Goal: Task Accomplishment & Management: Use online tool/utility

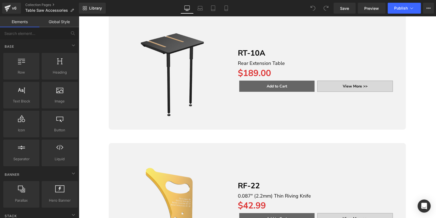
scroll to position [2169, 0]
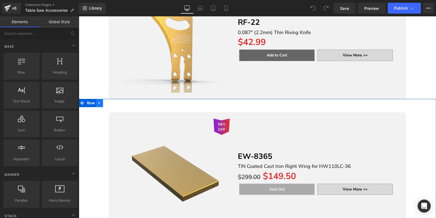
click at [100, 101] on icon at bounding box center [100, 103] width 4 height 4
click at [114, 101] on icon at bounding box center [114, 103] width 4 height 4
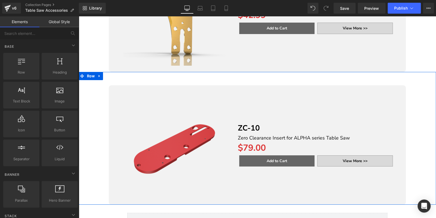
scroll to position [2142, 0]
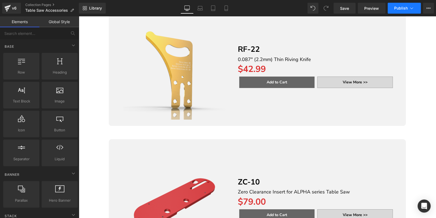
click at [396, 8] on span "Publish" at bounding box center [401, 8] width 14 height 4
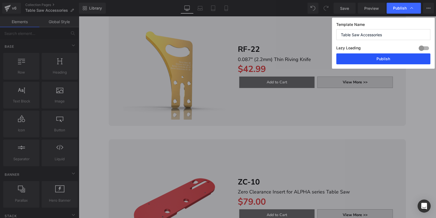
drag, startPoint x: 385, startPoint y: 58, endPoint x: 290, endPoint y: 35, distance: 98.1
click at [385, 58] on button "Publish" at bounding box center [383, 58] width 94 height 11
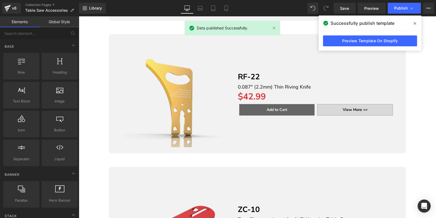
scroll to position [2278, 0]
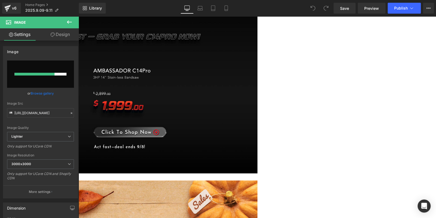
scroll to position [163, 0]
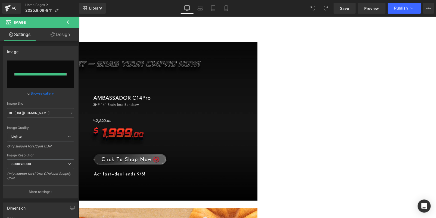
type input "[URL][DOMAIN_NAME]"
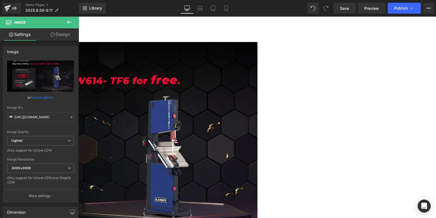
scroll to position [272, 0]
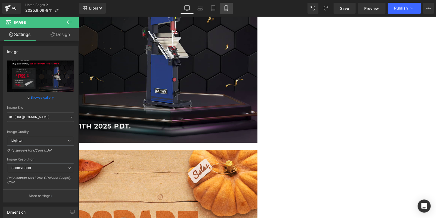
click at [224, 13] on link "Mobile" at bounding box center [226, 8] width 13 height 11
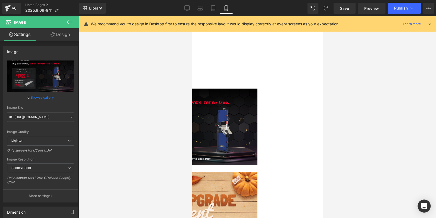
scroll to position [2, 0]
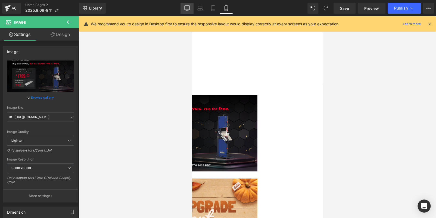
click at [188, 12] on link "Desktop" at bounding box center [187, 8] width 13 height 11
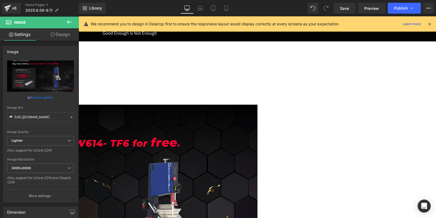
scroll to position [12, 0]
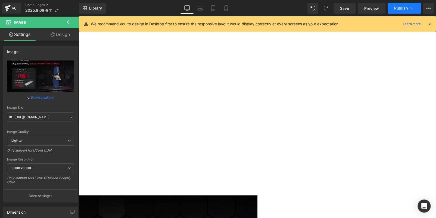
click at [407, 4] on button "Publish" at bounding box center [404, 8] width 33 height 11
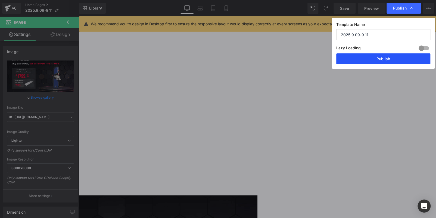
click at [376, 60] on button "Publish" at bounding box center [383, 58] width 94 height 11
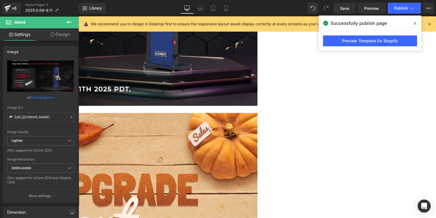
scroll to position [256, 0]
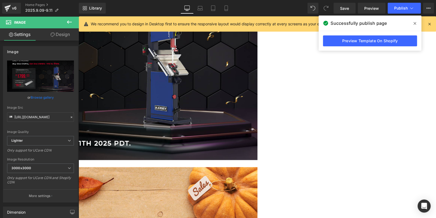
click at [258, 98] on img at bounding box center [79, 54] width 358 height 209
click at [416, 24] on icon at bounding box center [415, 23] width 3 height 4
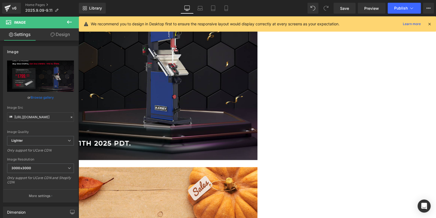
click at [220, 97] on img at bounding box center [79, 54] width 358 height 209
click at [68, 21] on icon at bounding box center [69, 22] width 7 height 7
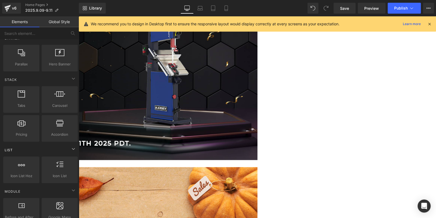
scroll to position [27, 0]
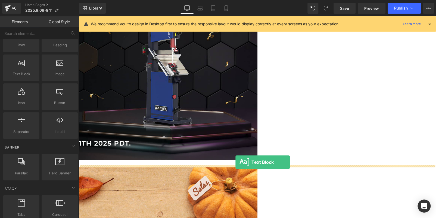
drag, startPoint x: 103, startPoint y: 91, endPoint x: 236, endPoint y: 162, distance: 150.2
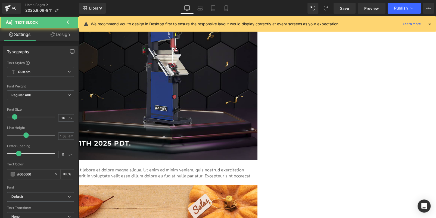
click at [141, 170] on p "Lorem ipsum dolor sit amet, consectetur adipiscing elit, sed do eiusmod tempor …" at bounding box center [79, 176] width 358 height 18
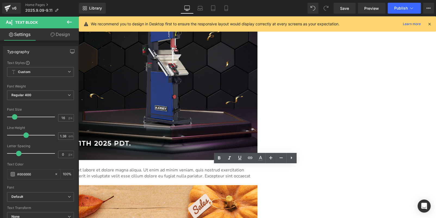
click at [147, 113] on img at bounding box center [79, 54] width 358 height 209
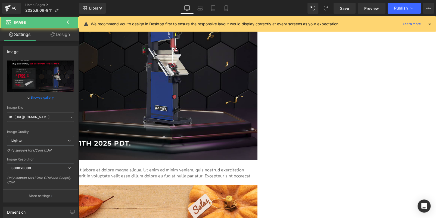
click at [56, 35] on link "Design" at bounding box center [60, 34] width 39 height 12
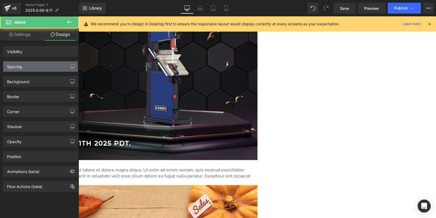
click at [33, 65] on div "Spacing" at bounding box center [40, 66] width 75 height 10
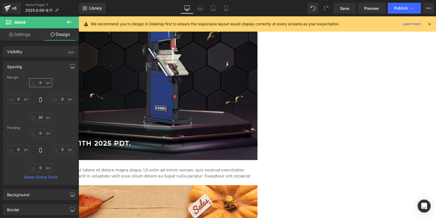
type input "0"
type input "20"
type input "0"
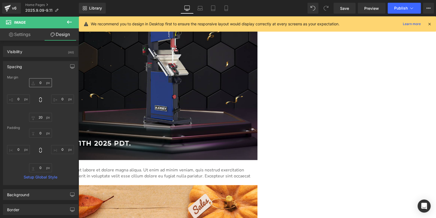
type input "0"
click at [41, 117] on input "20" at bounding box center [40, 117] width 23 height 9
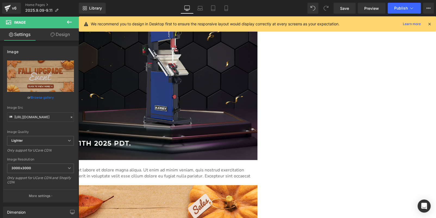
click at [58, 34] on link "Design" at bounding box center [60, 34] width 39 height 12
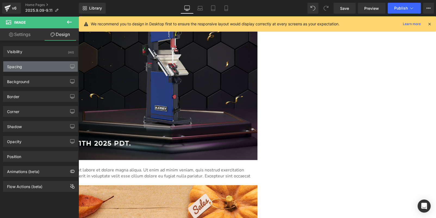
click at [32, 70] on div "Spacing" at bounding box center [40, 66] width 75 height 10
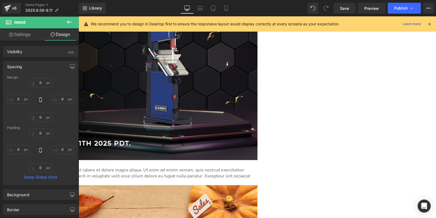
type input "0"
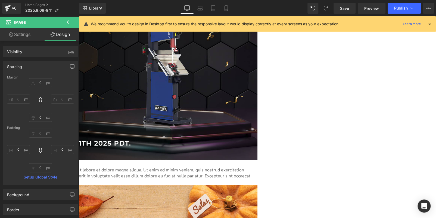
type input "0"
click at [42, 85] on input "0" at bounding box center [40, 82] width 23 height 9
type input "20"
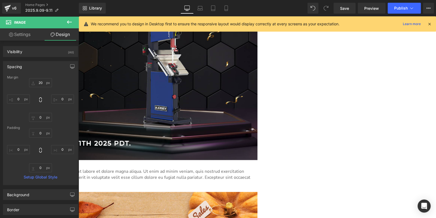
click at [209, 171] on p "Lorem ipsum dolor sit amet, consectetur adipiscing elit, sed do eiusmod tempor …" at bounding box center [79, 177] width 358 height 18
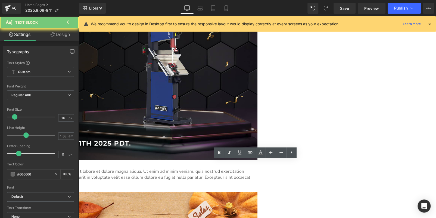
click at [209, 171] on p "Lorem ipsum dolor sit amet, consectetur adipiscing elit, sed do eiusmod tempor …" at bounding box center [79, 177] width 358 height 18
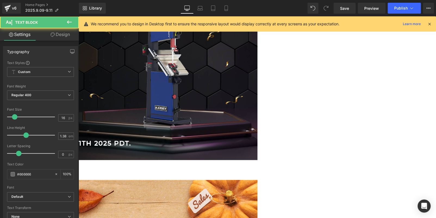
click at [217, 168] on p "*The HW614-TF6 will be added to your order by Harvey Service Team." at bounding box center [79, 171] width 358 height 6
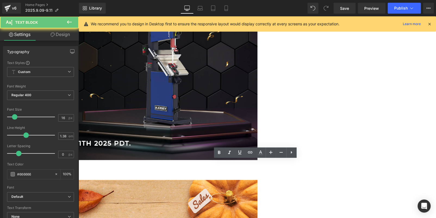
click at [217, 168] on p "*The HW614-TF6 will be added to your order by Harvey Service Team." at bounding box center [79, 171] width 358 height 6
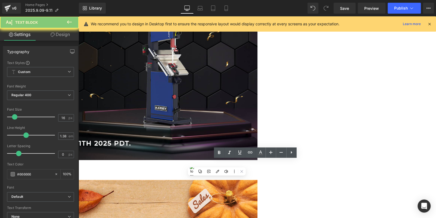
click at [217, 168] on p "*The HW614-TF6 will be added to your order by Harvey Service Team." at bounding box center [79, 171] width 358 height 6
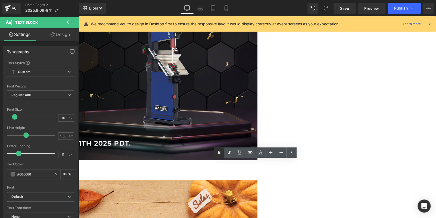
click at [216, 153] on icon at bounding box center [219, 152] width 7 height 7
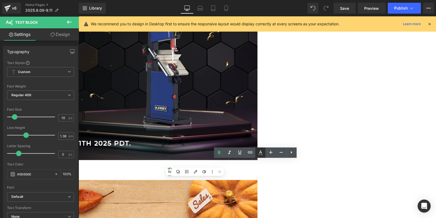
click at [261, 153] on icon at bounding box center [260, 152] width 7 height 7
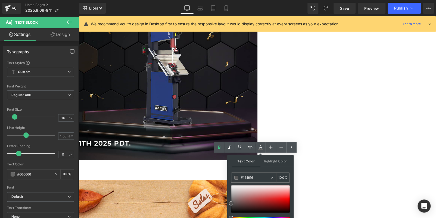
type input "#000000"
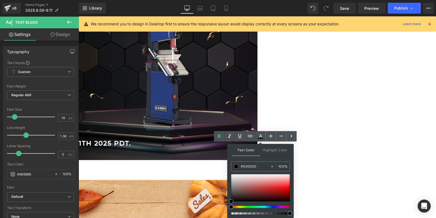
drag, startPoint x: 231, startPoint y: 207, endPoint x: 230, endPoint y: 217, distance: 9.9
click at [230, 217] on div "Text Color Highlight Color rgba(0, 0, 0, 1) #000000 100 % transparent transpare…" at bounding box center [260, 181] width 66 height 74
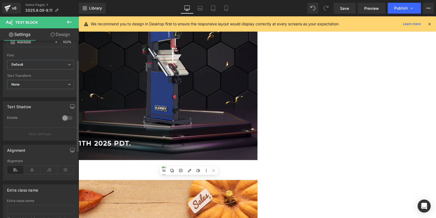
scroll to position [136, 0]
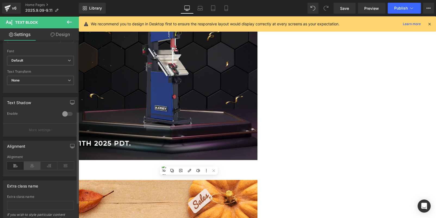
click at [32, 165] on icon at bounding box center [32, 165] width 17 height 8
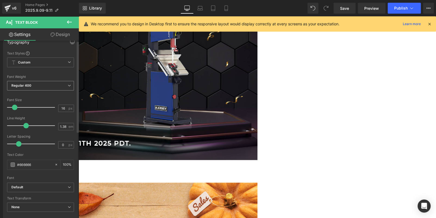
scroll to position [0, 0]
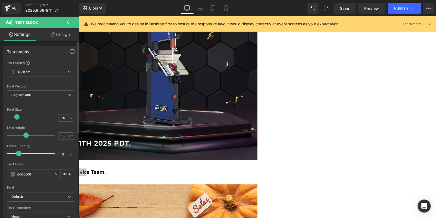
type input "21"
click at [16, 116] on span at bounding box center [16, 116] width 5 height 5
click at [63, 33] on link "Design" at bounding box center [60, 34] width 39 height 12
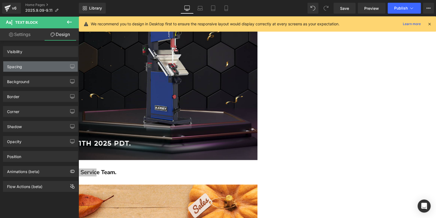
click at [38, 64] on div "Spacing" at bounding box center [40, 66] width 75 height 10
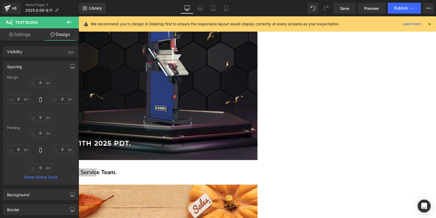
type input "0"
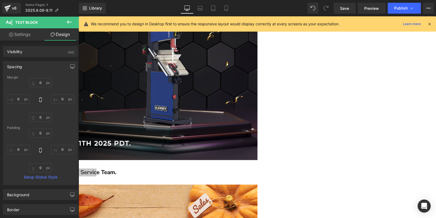
type input "0"
click at [41, 83] on input "0" at bounding box center [40, 82] width 23 height 9
type input "5"
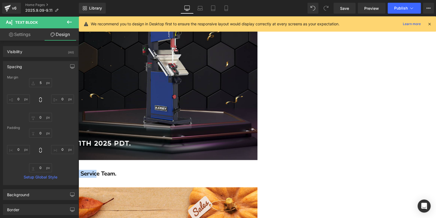
click at [258, 169] on p "*The HW614-TF6 will be added to your order by Harvey Service Team." at bounding box center [79, 173] width 358 height 8
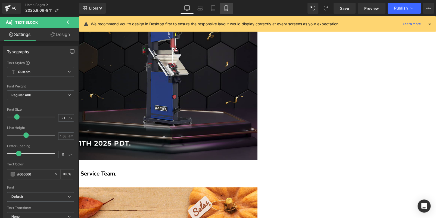
click at [225, 9] on icon at bounding box center [226, 7] width 5 height 5
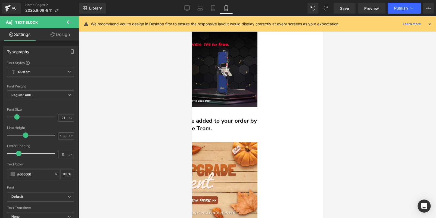
scroll to position [59, 0]
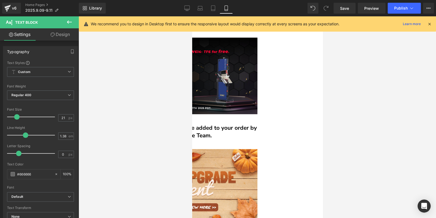
click at [190, 11] on icon at bounding box center [186, 7] width 5 height 5
type input "100"
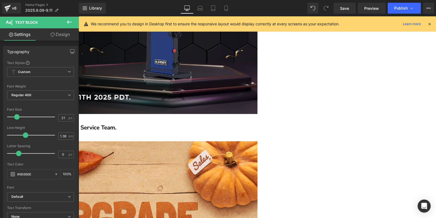
scroll to position [302, 0]
click at [186, 132] on div at bounding box center [79, 132] width 358 height 1
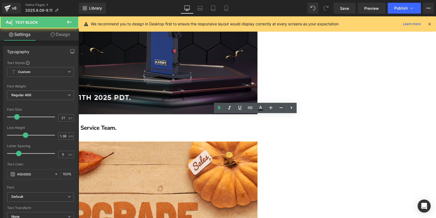
click at [116, 124] on strong "*The HW614-TF6 will be added to your order by Harvey Service Team." at bounding box center [8, 128] width 216 height 8
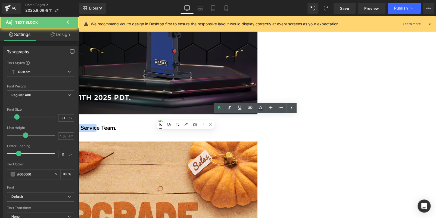
click at [116, 124] on strong "*The HW614-TF6 will be added to your order by Harvey Service Team." at bounding box center [8, 128] width 216 height 8
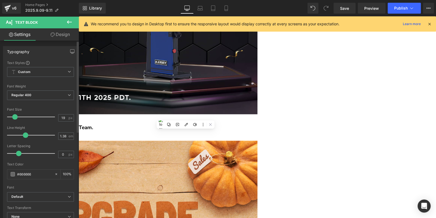
type input "17"
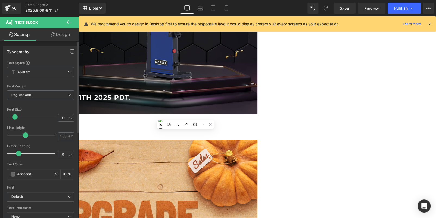
click at [15, 115] on span at bounding box center [14, 116] width 5 height 5
click at [224, 8] on icon at bounding box center [226, 7] width 5 height 5
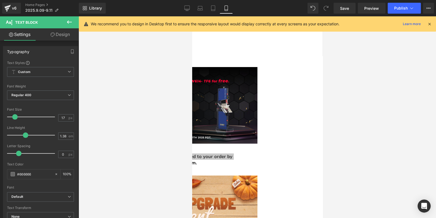
scroll to position [0, 0]
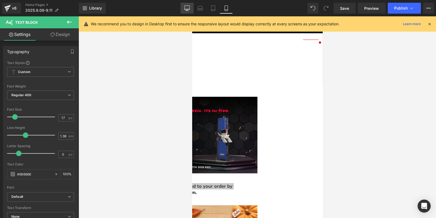
click at [187, 9] on icon at bounding box center [186, 7] width 5 height 5
type input "100"
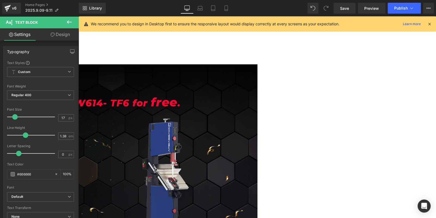
scroll to position [243, 0]
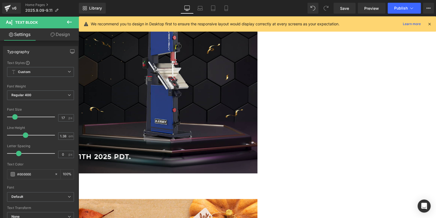
click at [258, 117] on img at bounding box center [79, 68] width 358 height 209
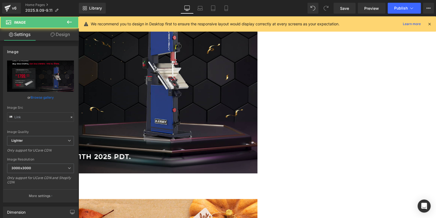
type input "https://ucarecdn.com/bc614909-8b0b-4185-bb1c-bd5b33cc7378/-/format/auto/-/previ…"
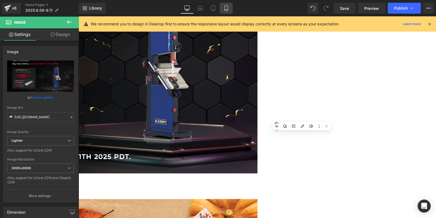
click at [228, 10] on icon at bounding box center [226, 7] width 5 height 5
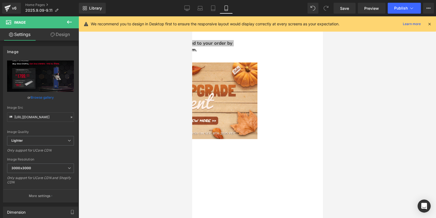
scroll to position [113, 0]
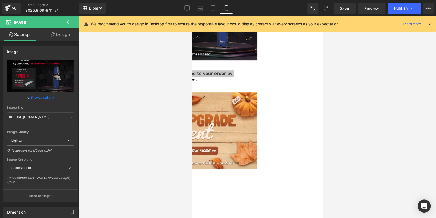
click at [379, 127] on div at bounding box center [258, 116] width 358 height 201
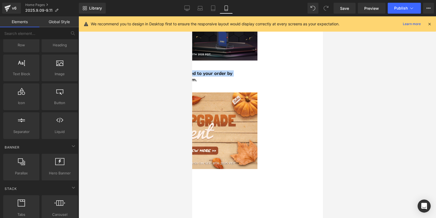
click at [257, 103] on img at bounding box center [192, 130] width 131 height 76
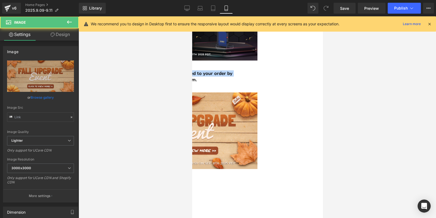
type input "https://ucarecdn.com/a64abdd0-09d0-4abd-a1f1-54d493e9edb1/-/format/auto/-/previ…"
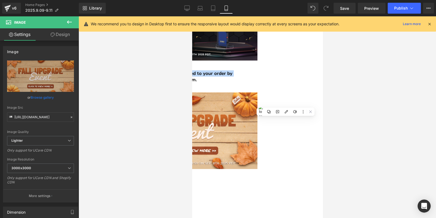
click at [257, 70] on p "*The HW614-TF6 will be added to your order by Harvey Service Team." at bounding box center [192, 76] width 131 height 13
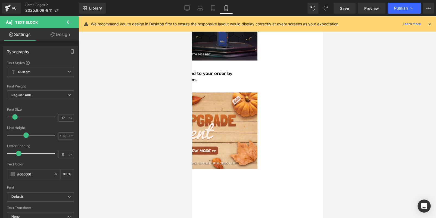
click at [354, 108] on div at bounding box center [258, 116] width 358 height 201
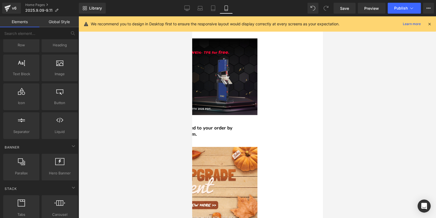
scroll to position [58, 0]
click at [398, 7] on span "Publish" at bounding box center [401, 8] width 14 height 4
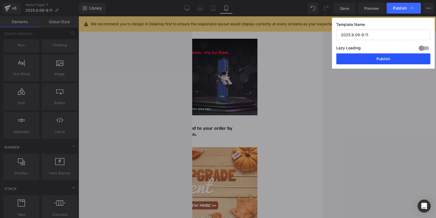
click at [373, 56] on button "Publish" at bounding box center [383, 58] width 94 height 11
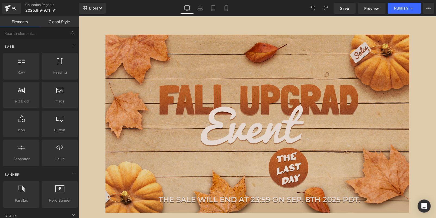
scroll to position [81, 0]
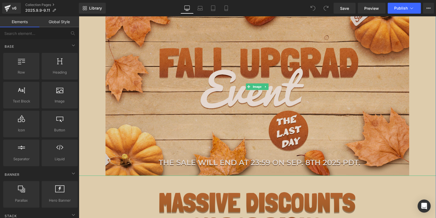
drag, startPoint x: 326, startPoint y: 94, endPoint x: 394, endPoint y: 127, distance: 75.8
click at [326, 94] on img at bounding box center [258, 87] width 304 height 178
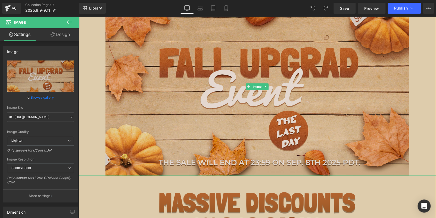
click at [198, 118] on img at bounding box center [258, 87] width 304 height 178
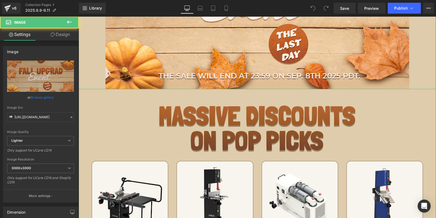
scroll to position [244, 0]
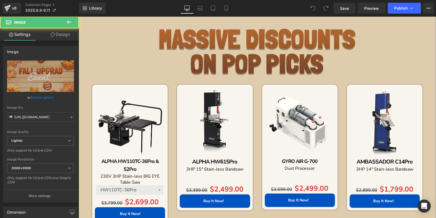
click at [191, 52] on img at bounding box center [257, 52] width 197 height 46
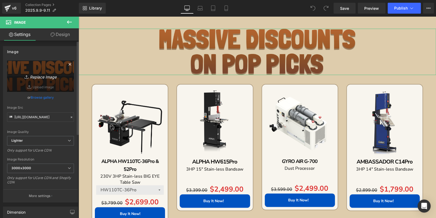
click at [44, 61] on link "Replace Image" at bounding box center [40, 75] width 67 height 31
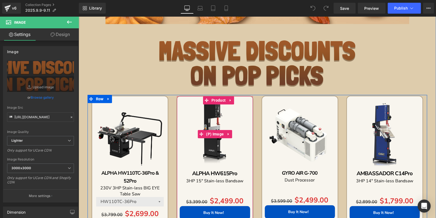
scroll to position [217, 0]
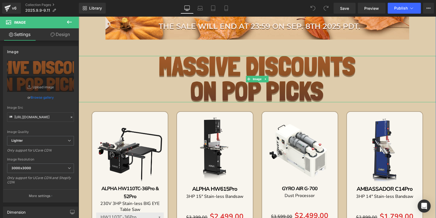
click at [239, 87] on img at bounding box center [257, 79] width 197 height 46
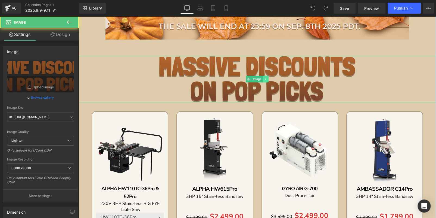
click at [263, 78] on link at bounding box center [266, 79] width 6 height 7
click at [267, 78] on icon at bounding box center [268, 78] width 3 height 3
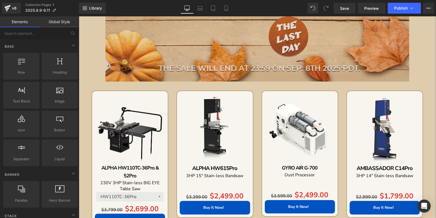
scroll to position [0, 0]
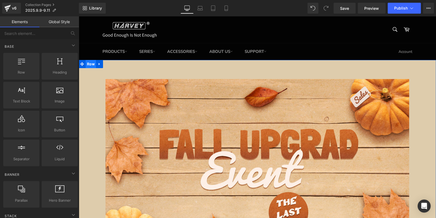
click at [91, 64] on span "Row" at bounding box center [91, 64] width 10 height 8
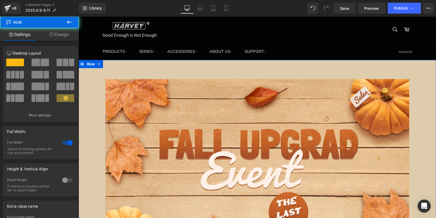
click at [94, 65] on span "Row" at bounding box center [91, 64] width 10 height 8
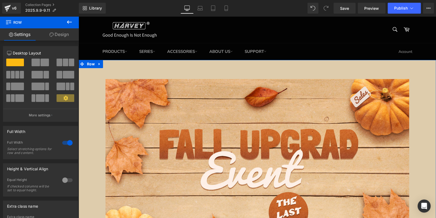
click at [54, 35] on link "Design" at bounding box center [58, 34] width 39 height 12
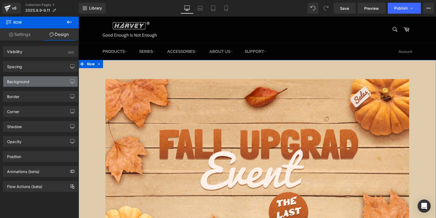
click at [37, 78] on div "Background" at bounding box center [40, 81] width 75 height 10
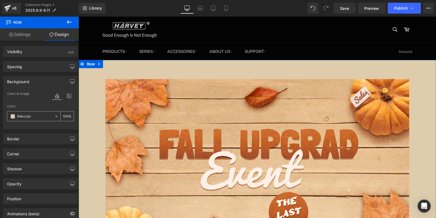
click at [38, 114] on input "text" at bounding box center [34, 116] width 35 height 6
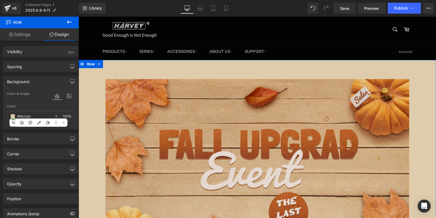
paste input "111111"
type input "#111111"
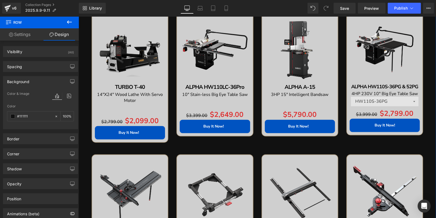
scroll to position [598, 0]
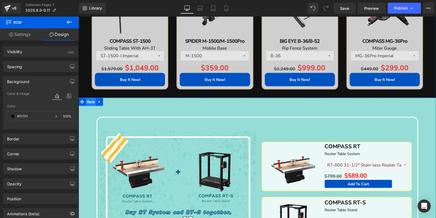
click at [87, 101] on span "Row" at bounding box center [91, 102] width 10 height 8
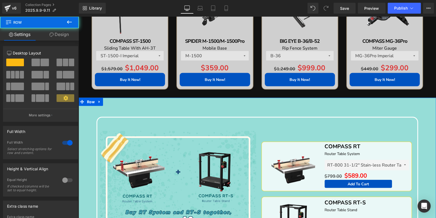
click at [63, 35] on link "Design" at bounding box center [58, 34] width 39 height 12
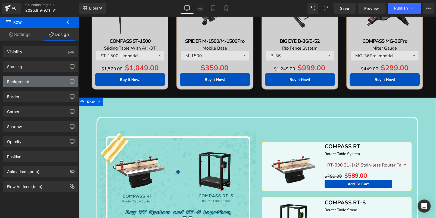
click at [33, 80] on div "Background" at bounding box center [40, 81] width 75 height 10
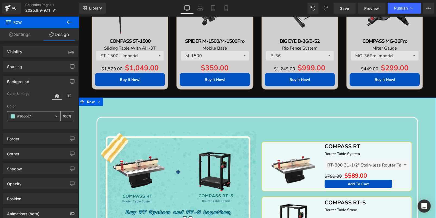
click at [34, 116] on input "#96ddd7" at bounding box center [34, 116] width 35 height 6
paste input "111111"
type input "#111111"
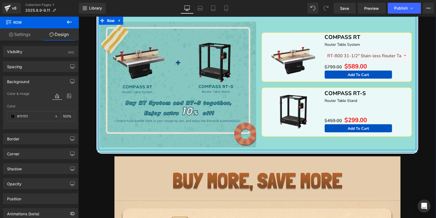
scroll to position [680, 0]
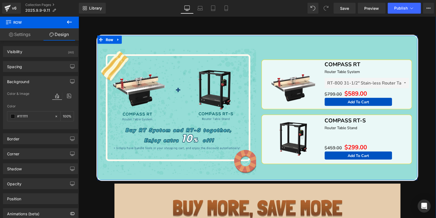
drag, startPoint x: 107, startPoint y: 39, endPoint x: 83, endPoint y: 30, distance: 24.9
click at [107, 39] on span "Row" at bounding box center [109, 40] width 10 height 8
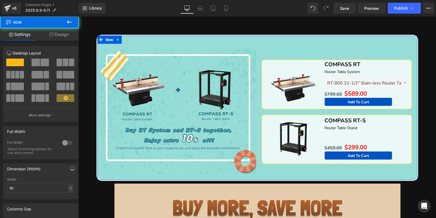
click at [66, 35] on link "Design" at bounding box center [58, 34] width 39 height 12
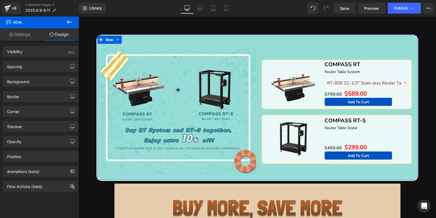
drag, startPoint x: 44, startPoint y: 80, endPoint x: 44, endPoint y: 97, distance: 16.3
click at [44, 80] on div "Background" at bounding box center [40, 81] width 75 height 10
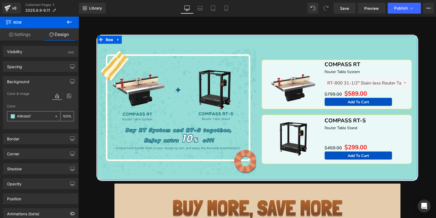
click at [42, 115] on input "#96ddd7" at bounding box center [34, 116] width 35 height 6
paste input "111111"
type input "#111111"
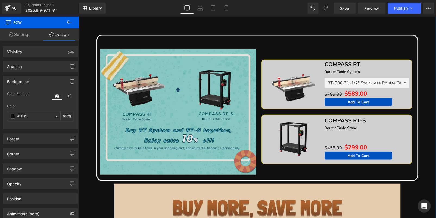
click at [171, 86] on img at bounding box center [178, 111] width 156 height 125
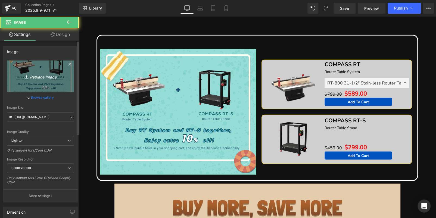
click at [43, 81] on link "Replace Image" at bounding box center [40, 75] width 67 height 31
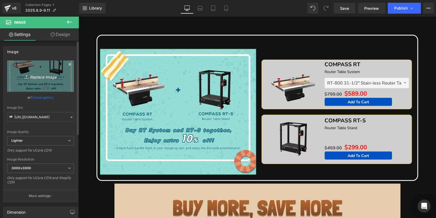
type input "C:\fakepath\SPECIAL Bundle ZONE.png"
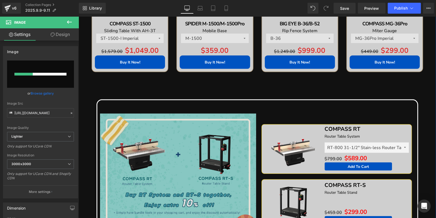
scroll to position [598, 0]
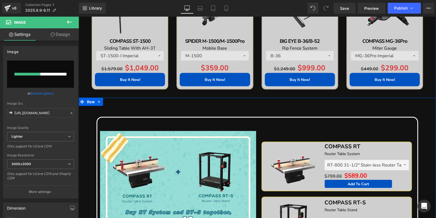
click at [241, 102] on div "Image Sale Off (P) Image COMPASS RT Text Block Router Table System Text Block R…" at bounding box center [258, 182] width 358 height 168
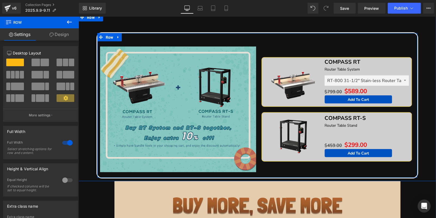
scroll to position [653, 0]
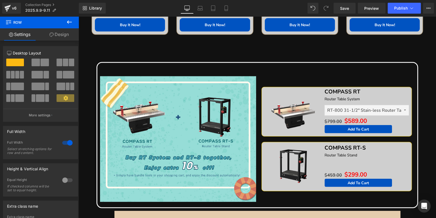
click at [70, 24] on icon at bounding box center [69, 22] width 7 height 7
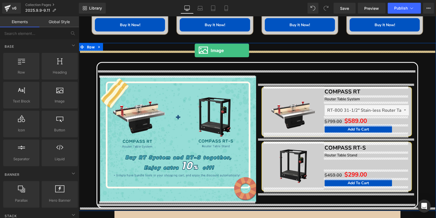
drag, startPoint x: 130, startPoint y: 110, endPoint x: 196, endPoint y: 50, distance: 88.7
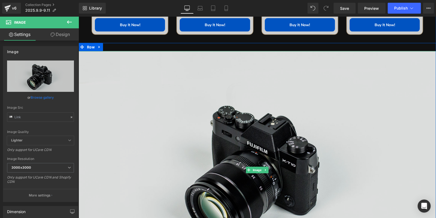
click at [182, 82] on img at bounding box center [258, 169] width 358 height 237
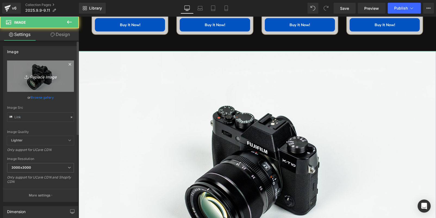
click at [42, 72] on link "Replace Image" at bounding box center [40, 75] width 67 height 31
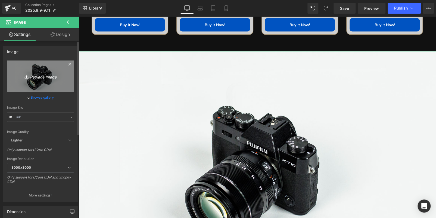
type input "C:\fakepath\SPECIAL Bundle ZONE.png"
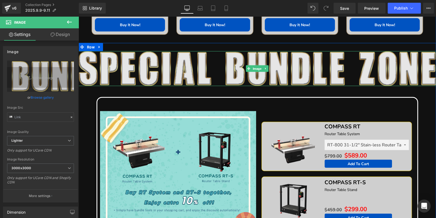
click at [168, 68] on img at bounding box center [258, 68] width 358 height 35
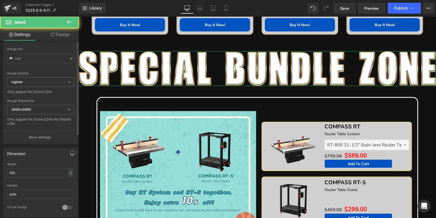
scroll to position [136, 0]
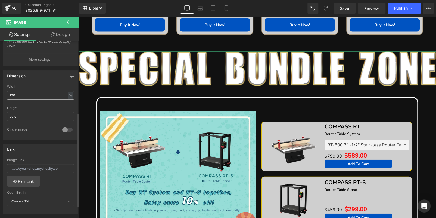
click at [31, 99] on div "Width 100 % % px" at bounding box center [40, 95] width 67 height 21
click at [31, 95] on input "100" at bounding box center [40, 95] width 67 height 9
click at [31, 94] on input "100" at bounding box center [40, 95] width 67 height 9
type input "80"
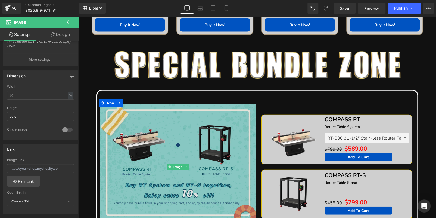
drag, startPoint x: 168, startPoint y: 121, endPoint x: 101, endPoint y: 114, distance: 66.4
click at [167, 121] on img at bounding box center [178, 166] width 156 height 125
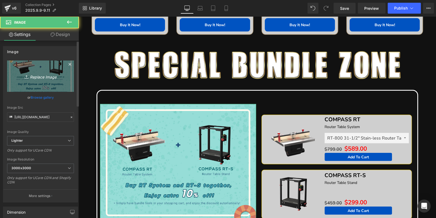
click at [44, 79] on icon "Replace Image" at bounding box center [41, 76] width 44 height 7
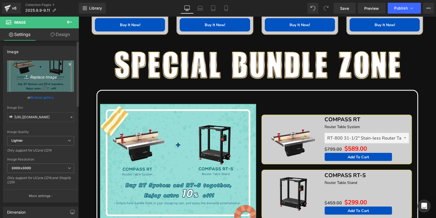
type input "C:\fakepath\edm_09.jpg"
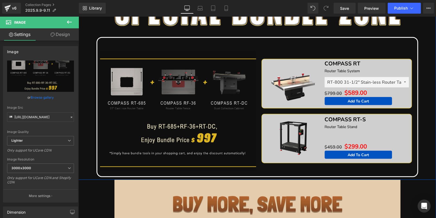
scroll to position [707, 0]
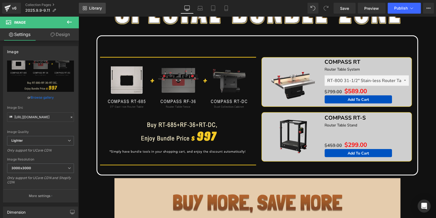
click at [95, 8] on span "Library" at bounding box center [95, 8] width 13 height 5
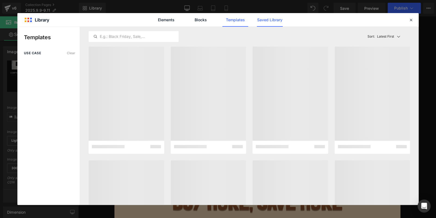
click at [269, 23] on link "Saved Library" at bounding box center [270, 20] width 26 height 14
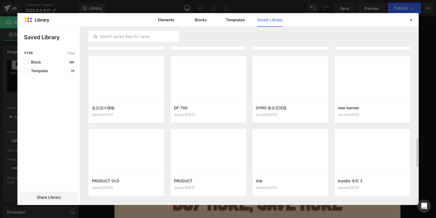
scroll to position [824, 0]
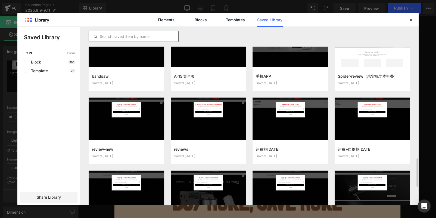
click at [135, 34] on input "text" at bounding box center [133, 36] width 89 height 7
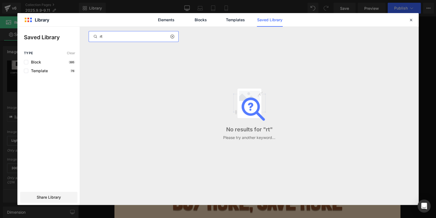
type input "r"
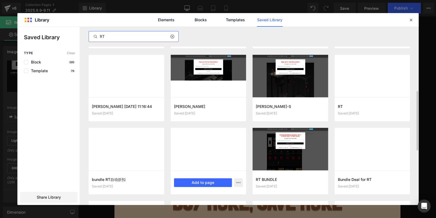
scroll to position [97, 0]
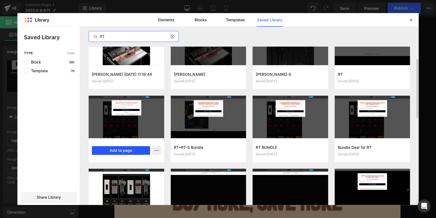
type input "RT"
click at [137, 150] on button "Add to page" at bounding box center [121, 150] width 58 height 9
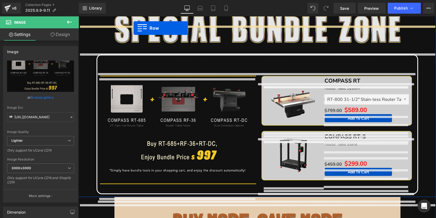
scroll to position [672, 0]
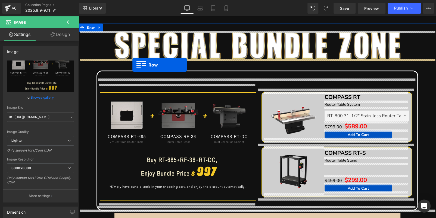
drag, startPoint x: 114, startPoint y: 23, endPoint x: 132, endPoint y: 65, distance: 45.1
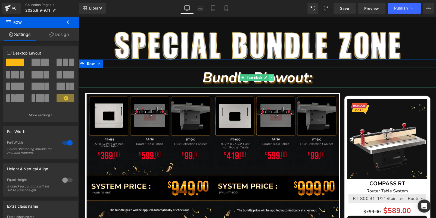
click at [270, 76] on icon at bounding box center [271, 77] width 3 height 3
click at [273, 76] on icon at bounding box center [274, 77] width 3 height 3
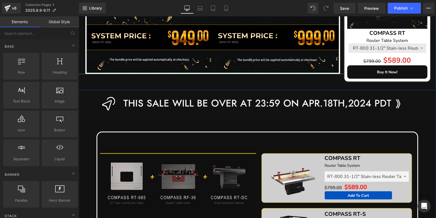
scroll to position [862, 0]
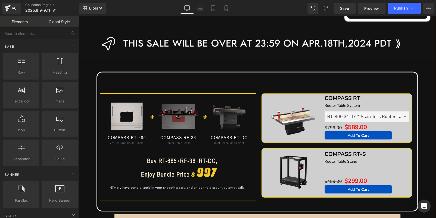
click at [103, 82] on span at bounding box center [104, 84] width 6 height 7
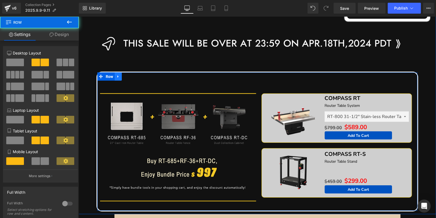
click at [116, 77] on icon at bounding box center [118, 76] width 4 height 4
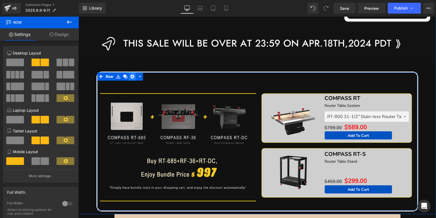
click at [131, 76] on icon at bounding box center [133, 76] width 4 height 4
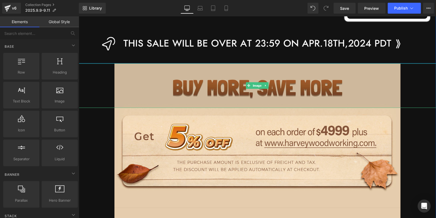
scroll to position [835, 0]
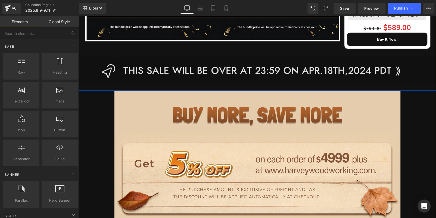
click at [134, 66] on img at bounding box center [258, 70] width 358 height 27
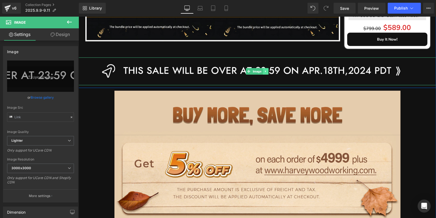
click at [264, 71] on icon at bounding box center [265, 71] width 3 height 3
click at [267, 71] on icon at bounding box center [268, 71] width 3 height 3
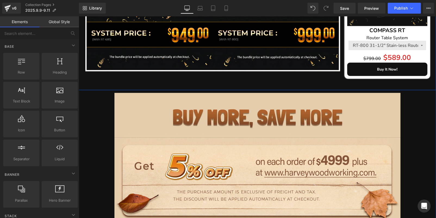
scroll to position [781, 0]
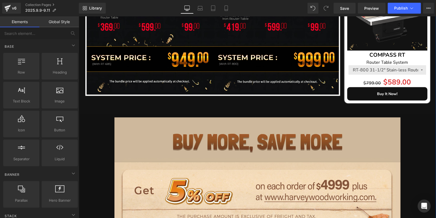
click at [198, 141] on img at bounding box center [257, 139] width 286 height 44
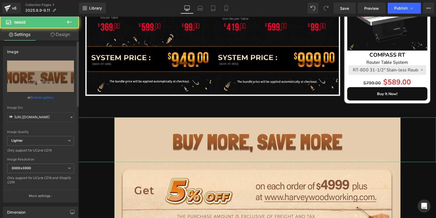
click at [38, 55] on div "Image" at bounding box center [40, 51] width 75 height 10
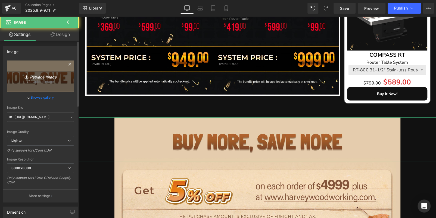
click at [48, 79] on icon "Replace Image" at bounding box center [41, 76] width 44 height 7
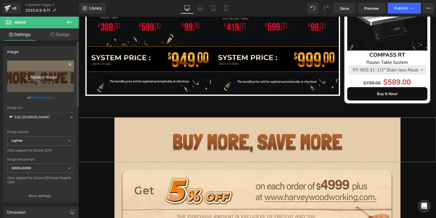
type input "C:\fakepath\SPECIAL Bundle ZONE.png"
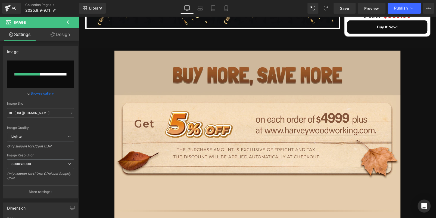
scroll to position [862, 0]
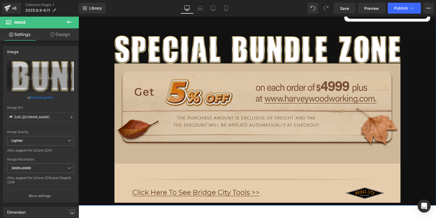
drag, startPoint x: 184, startPoint y: 115, endPoint x: 116, endPoint y: 95, distance: 70.6
click at [184, 115] on img at bounding box center [257, 113] width 286 height 100
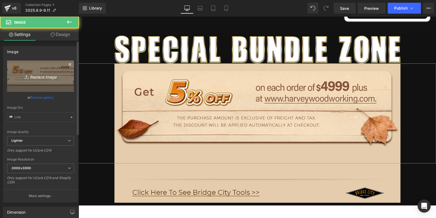
click at [55, 73] on icon "Replace Image" at bounding box center [41, 76] width 44 height 7
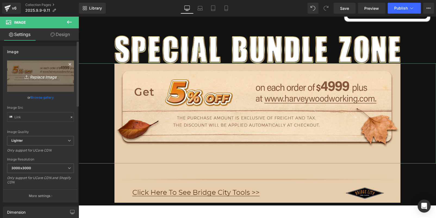
type input "C:\fakepath\edm_05.jpg"
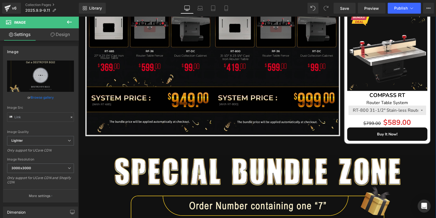
scroll to position [726, 0]
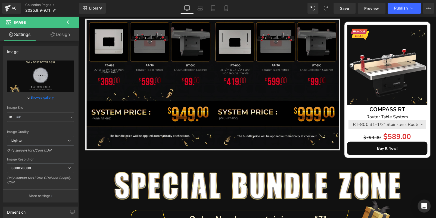
drag, startPoint x: 155, startPoint y: 86, endPoint x: 134, endPoint y: 85, distance: 21.5
click at [155, 86] on img at bounding box center [212, 84] width 255 height 131
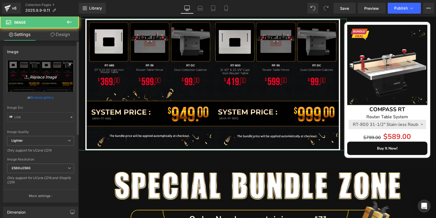
click at [38, 67] on link "Replace Image" at bounding box center [40, 75] width 67 height 31
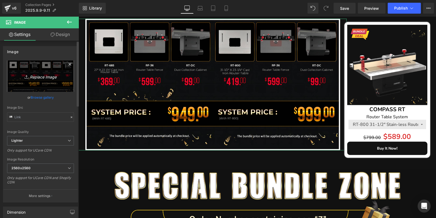
type input "C:\fakepath\edm_09.jpg"
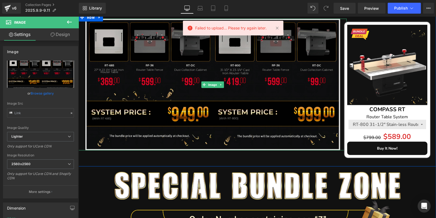
click at [166, 102] on img at bounding box center [212, 84] width 255 height 131
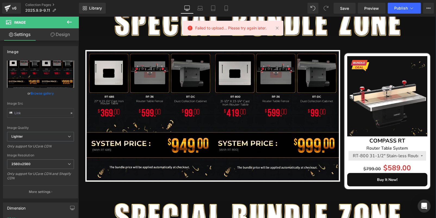
scroll to position [672, 0]
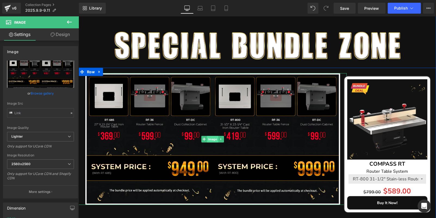
click at [212, 138] on span "Image" at bounding box center [212, 139] width 11 height 7
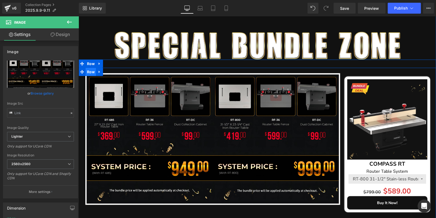
click at [87, 70] on span "Row" at bounding box center [91, 72] width 10 height 8
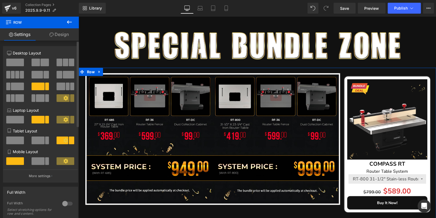
click at [19, 97] on span at bounding box center [19, 98] width 8 height 8
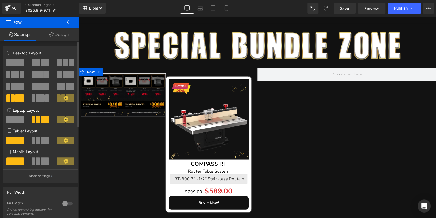
click at [69, 64] on span at bounding box center [71, 62] width 5 height 8
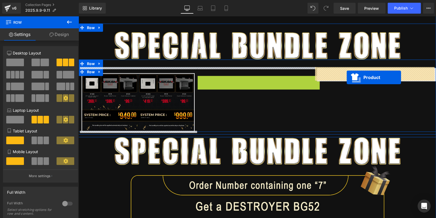
drag, startPoint x: 243, startPoint y: 80, endPoint x: 347, endPoint y: 77, distance: 103.4
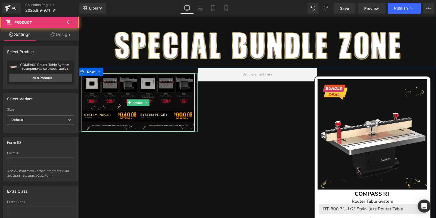
click at [159, 97] on img at bounding box center [138, 102] width 113 height 58
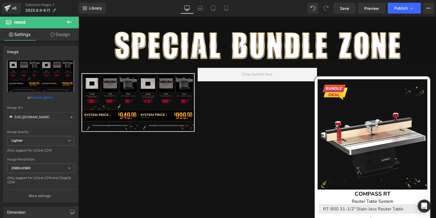
click at [67, 21] on icon at bounding box center [69, 22] width 7 height 7
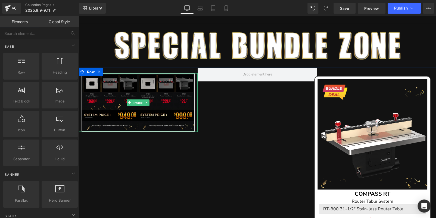
click at [111, 84] on img at bounding box center [138, 102] width 113 height 58
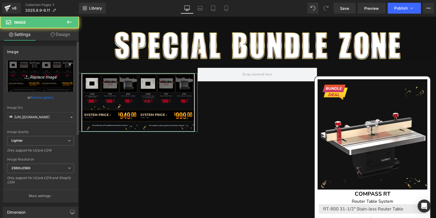
click at [45, 76] on icon "Replace Image" at bounding box center [41, 76] width 44 height 7
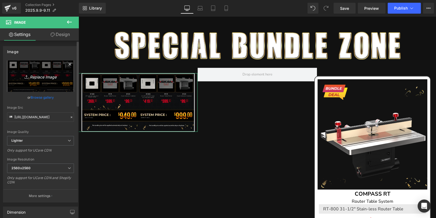
type input "C:\fakepath\edm_09.jpg"
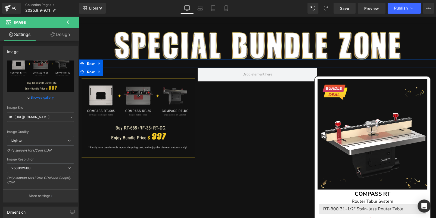
click at [282, 98] on div "Image Sale Off (P) Image COMPASS RT Text Block Router Table System Text Block R…" at bounding box center [258, 159] width 358 height 183
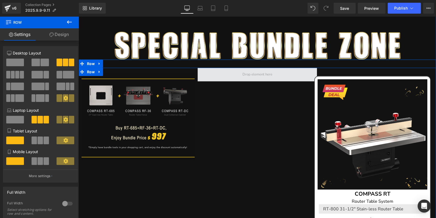
click at [238, 76] on span at bounding box center [257, 75] width 119 height 14
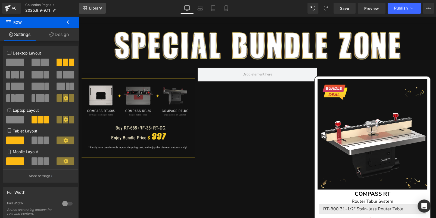
click at [97, 10] on span "Library" at bounding box center [95, 8] width 13 height 5
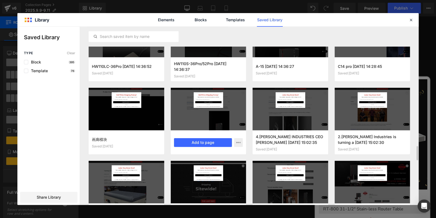
scroll to position [274, 0]
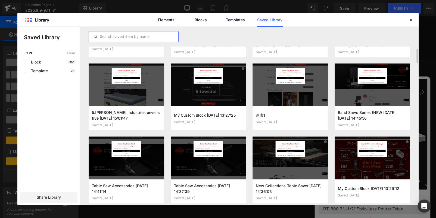
click at [127, 36] on input "text" at bounding box center [133, 36] width 89 height 7
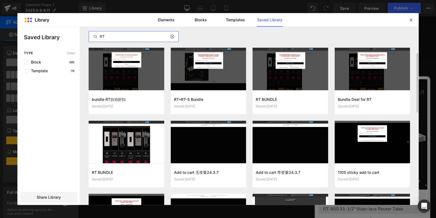
scroll to position [128, 0]
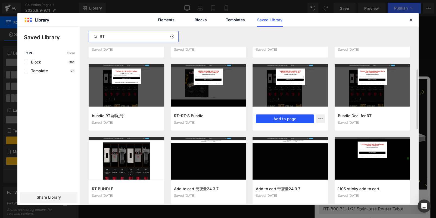
type input "RT"
click at [281, 116] on button "Add to page" at bounding box center [285, 118] width 58 height 9
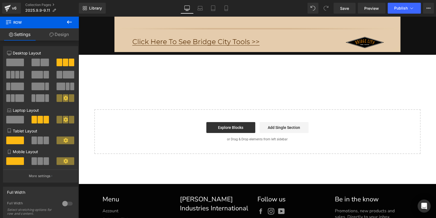
scroll to position [1154, 0]
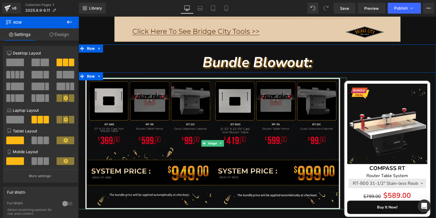
click at [198, 122] on img at bounding box center [212, 143] width 255 height 131
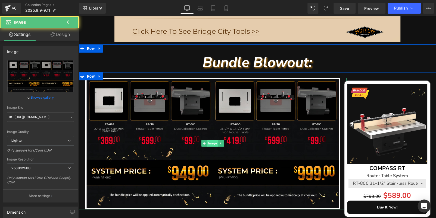
click at [211, 143] on span "Image" at bounding box center [212, 143] width 11 height 7
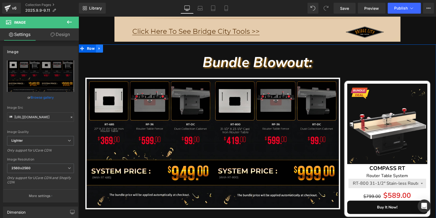
click at [100, 48] on icon at bounding box center [100, 49] width 4 height 4
click at [114, 48] on icon at bounding box center [114, 49] width 4 height 4
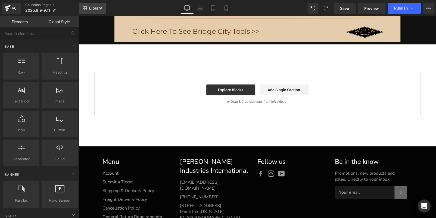
click at [97, 8] on span "Library" at bounding box center [95, 8] width 13 height 5
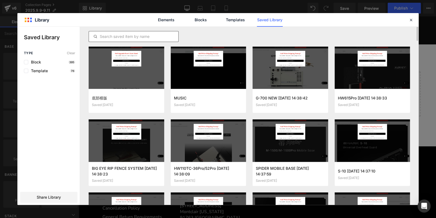
click at [143, 36] on input "text" at bounding box center [133, 36] width 89 height 7
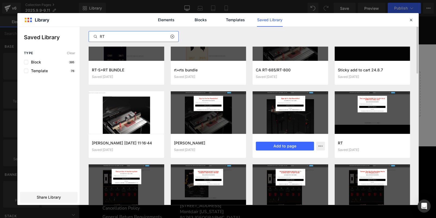
scroll to position [0, 0]
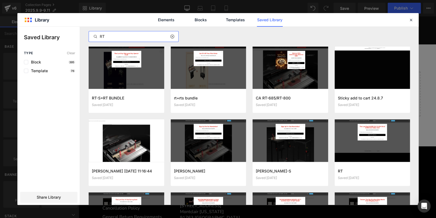
drag, startPoint x: 102, startPoint y: 35, endPoint x: 59, endPoint y: 33, distance: 43.3
click at [59, 33] on div "Saved Library Type Clear Block 395 Template 76 Share Library RT RT-S+RT BUNDLE …" at bounding box center [217, 116] width 401 height 178
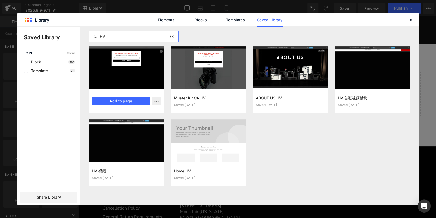
type input "HV"
click at [136, 95] on div "hv bundle Saved 2 months ago Add to page" at bounding box center [127, 101] width 76 height 24
click at [136, 101] on button "Add to page" at bounding box center [121, 101] width 58 height 9
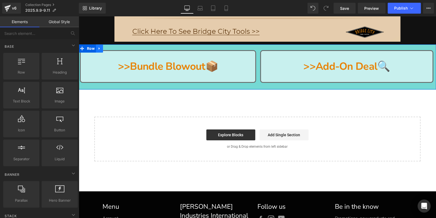
click at [100, 47] on icon at bounding box center [100, 49] width 4 height 4
click at [110, 48] on link at bounding box center [113, 48] width 7 height 8
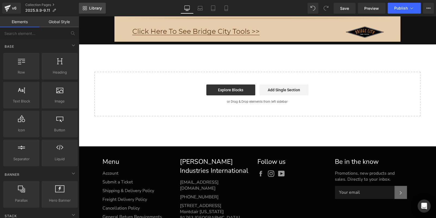
click at [96, 8] on span "Library" at bounding box center [95, 8] width 13 height 5
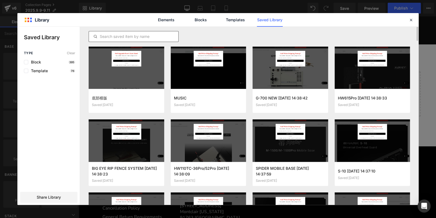
click at [126, 39] on input "text" at bounding box center [133, 36] width 89 height 7
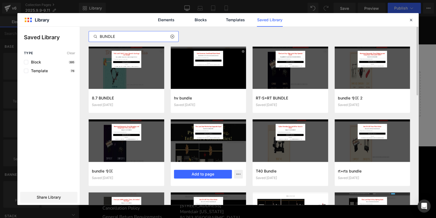
type input "BUNDLE"
click at [205, 169] on div "周末bundle 专区 Saved 8 months ago Add to page" at bounding box center [209, 174] width 76 height 24
click at [187, 172] on button "Add to page" at bounding box center [203, 173] width 58 height 9
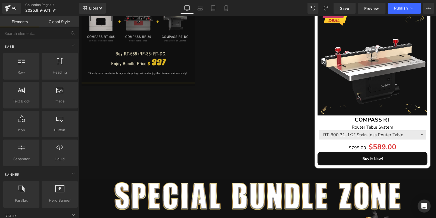
scroll to position [610, 0]
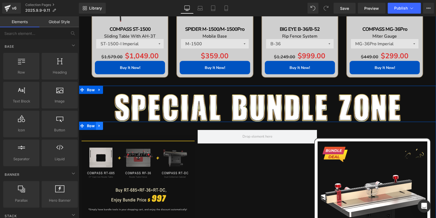
click at [98, 124] on icon at bounding box center [100, 126] width 4 height 4
click at [112, 124] on icon at bounding box center [114, 126] width 4 height 4
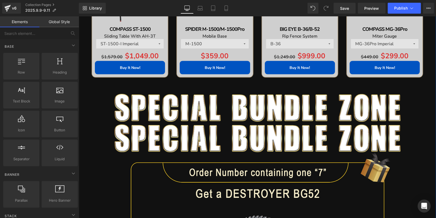
click at [185, 139] on img at bounding box center [257, 138] width 286 height 28
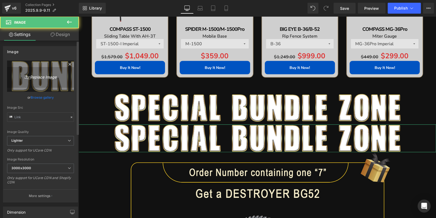
click at [34, 85] on link "Replace Image" at bounding box center [40, 75] width 67 height 31
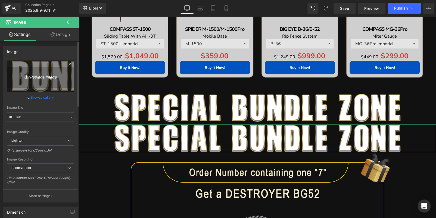
type input "C:\fakepath\Lucky Order Number Giveaway.png"
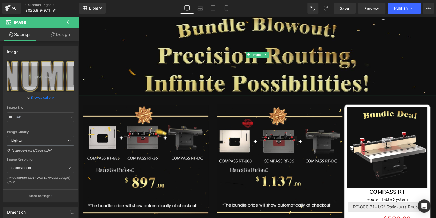
scroll to position [981, 0]
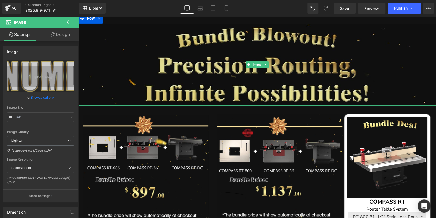
drag, startPoint x: 229, startPoint y: 75, endPoint x: 236, endPoint y: 71, distance: 8.4
click at [229, 75] on img at bounding box center [258, 65] width 358 height 82
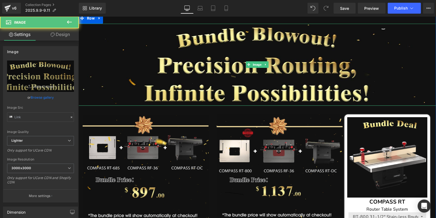
click at [264, 63] on icon at bounding box center [265, 64] width 3 height 3
click at [267, 63] on icon at bounding box center [268, 64] width 3 height 3
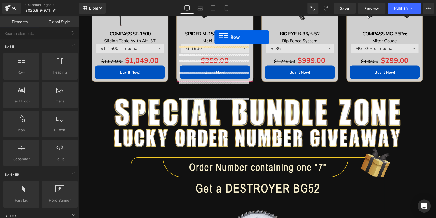
scroll to position [578, 0]
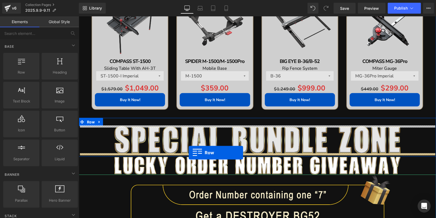
drag, startPoint x: 213, startPoint y: 45, endPoint x: 189, endPoint y: 152, distance: 110.1
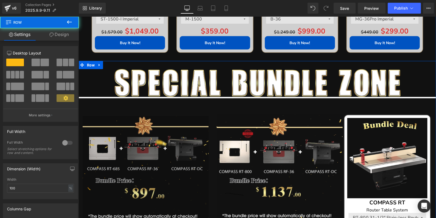
scroll to position [714, 0]
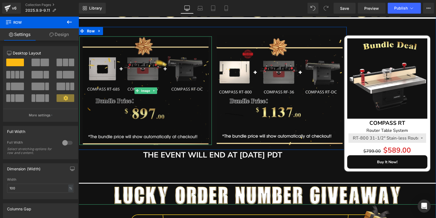
click at [171, 93] on img at bounding box center [146, 90] width 126 height 108
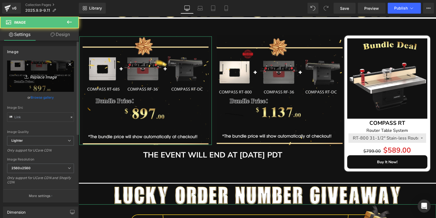
click at [47, 75] on icon "Replace Image" at bounding box center [41, 76] width 44 height 7
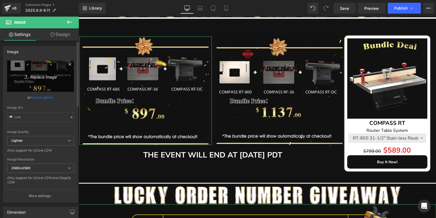
type input "C:\fakepath\edm_09.jpg"
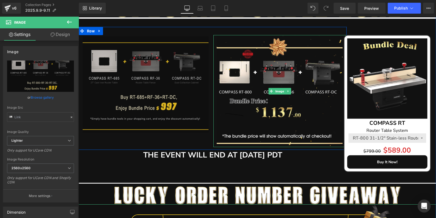
click at [249, 85] on img at bounding box center [280, 91] width 126 height 112
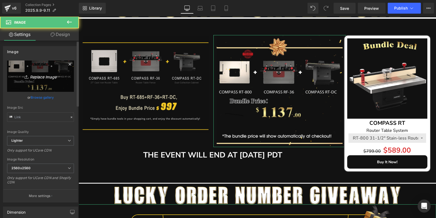
click at [21, 68] on link "Replace Image" at bounding box center [40, 75] width 67 height 31
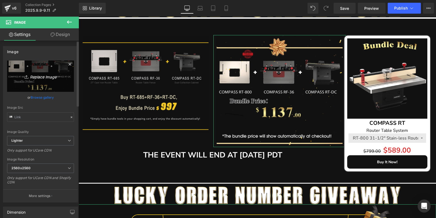
type input "C:\fakepath\edm_10.jpg"
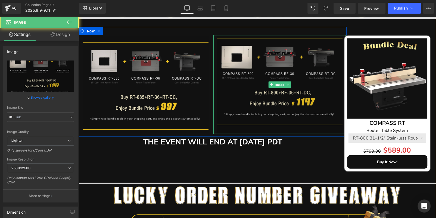
click at [243, 85] on img at bounding box center [280, 84] width 126 height 99
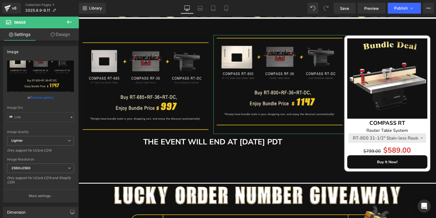
click at [65, 31] on link "Design" at bounding box center [60, 34] width 39 height 12
click at [0, 0] on div "Spacing" at bounding box center [0, 0] width 0 height 0
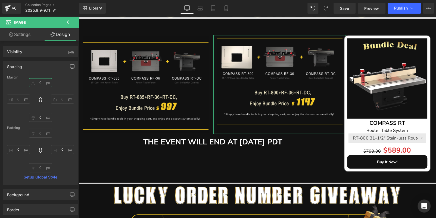
click at [42, 80] on input "text" at bounding box center [40, 82] width 23 height 9
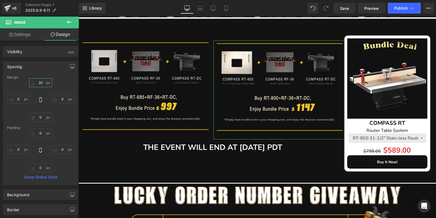
type input "2"
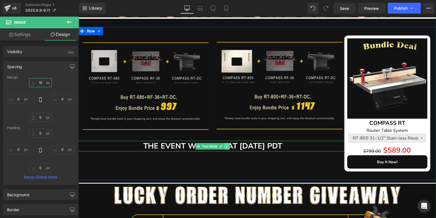
type input "15"
click at [226, 144] on icon at bounding box center [226, 145] width 3 height 3
click at [229, 144] on icon at bounding box center [229, 145] width 3 height 3
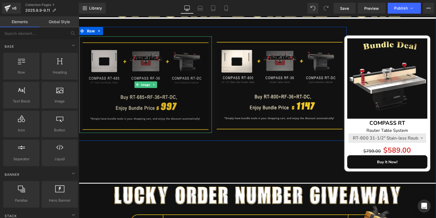
scroll to position [632, 0]
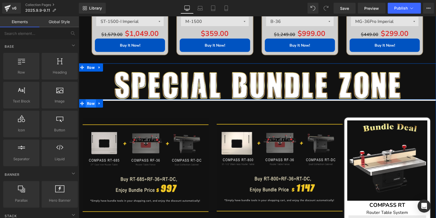
click at [91, 102] on span "Row" at bounding box center [91, 103] width 10 height 8
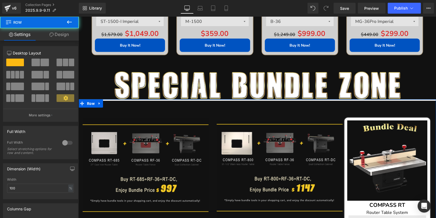
click at [57, 35] on link "Design" at bounding box center [58, 34] width 39 height 12
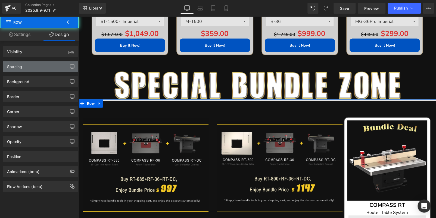
click at [33, 67] on div "Spacing" at bounding box center [40, 66] width 75 height 10
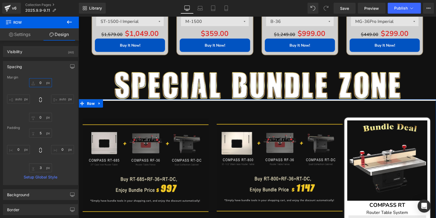
click at [40, 82] on input "text" at bounding box center [40, 82] width 23 height 9
type input "-10"
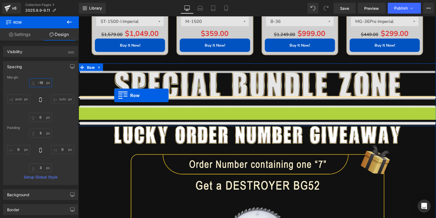
drag, startPoint x: 79, startPoint y: 109, endPoint x: 114, endPoint y: 95, distance: 37.7
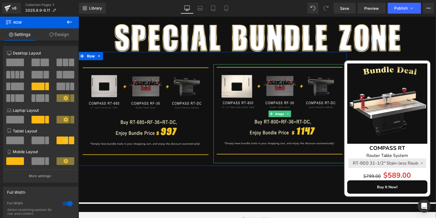
scroll to position [741, 0]
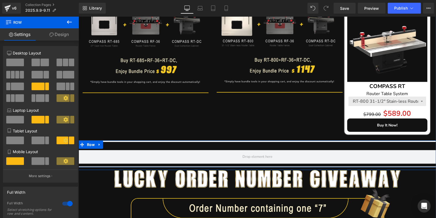
drag, startPoint x: 97, startPoint y: 144, endPoint x: 101, endPoint y: 144, distance: 4.1
click at [98, 144] on icon at bounding box center [100, 144] width 4 height 4
click at [112, 144] on icon at bounding box center [114, 144] width 4 height 4
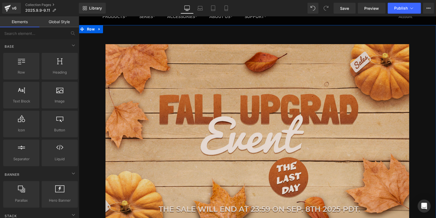
scroll to position [34, 0]
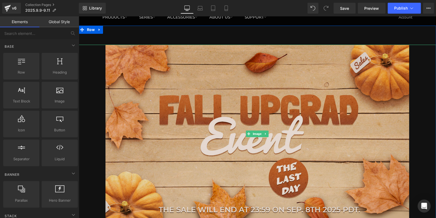
click at [184, 120] on img at bounding box center [258, 134] width 304 height 178
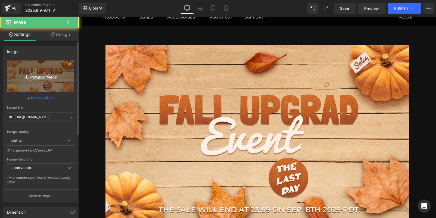
click at [52, 76] on icon "Replace Image" at bounding box center [41, 76] width 44 height 7
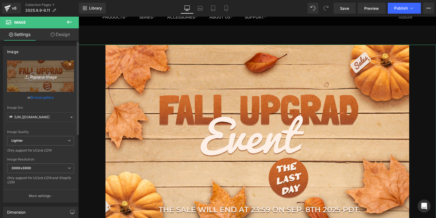
type input "C:\fakepath\BANNER (2) - 副本.jpg"
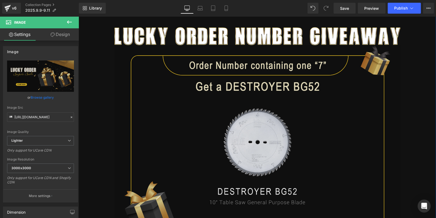
scroll to position [952, 0]
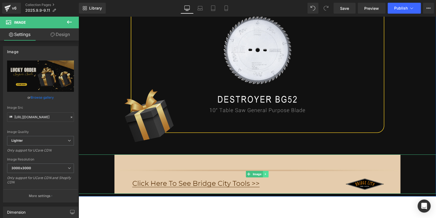
click at [265, 172] on icon at bounding box center [265, 173] width 3 height 3
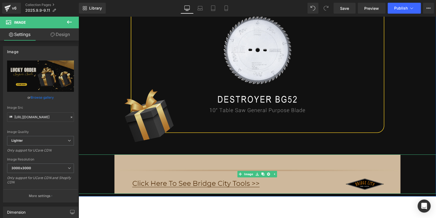
click at [268, 171] on link at bounding box center [269, 174] width 6 height 7
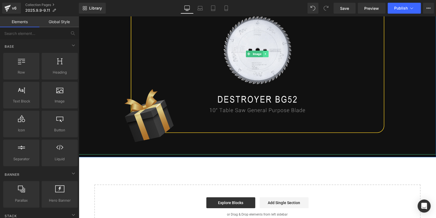
click at [261, 65] on img at bounding box center [257, 53] width 286 height 201
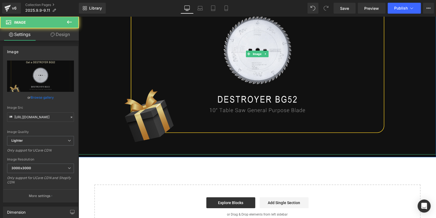
click at [264, 52] on icon at bounding box center [265, 53] width 3 height 3
click at [262, 54] on icon at bounding box center [262, 53] width 3 height 3
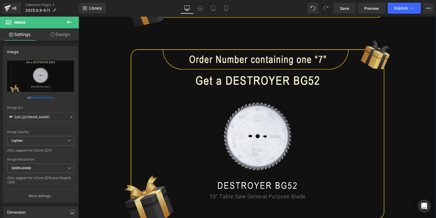
scroll to position [1067, 0]
click at [220, 116] on img at bounding box center [257, 139] width 286 height 201
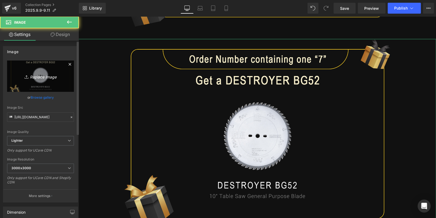
click at [27, 80] on link "Replace Image" at bounding box center [40, 75] width 67 height 31
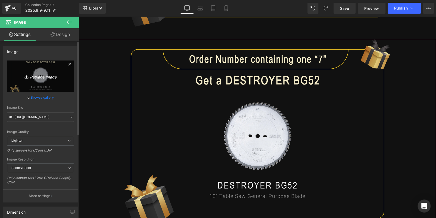
type input "C:\fakepath\edm_06.jpg"
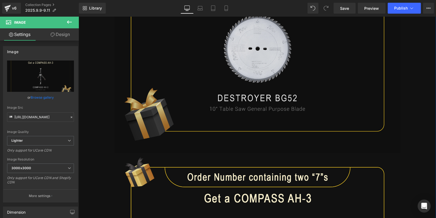
scroll to position [822, 0]
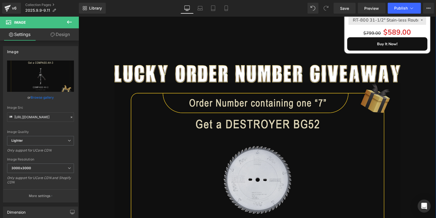
click at [209, 132] on img at bounding box center [257, 183] width 286 height 201
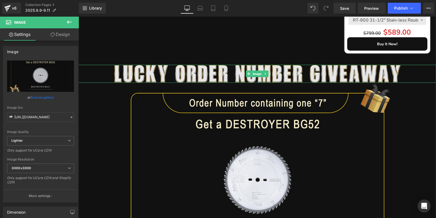
click at [169, 68] on img at bounding box center [257, 74] width 286 height 18
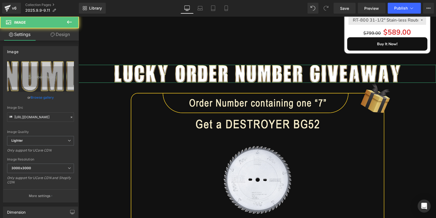
drag, startPoint x: 57, startPoint y: 35, endPoint x: 53, endPoint y: 46, distance: 11.6
click at [57, 35] on link "Design" at bounding box center [60, 34] width 39 height 12
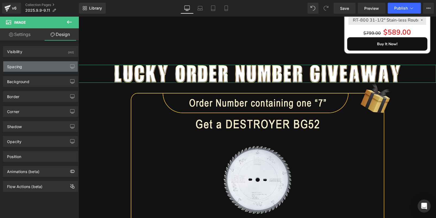
click at [42, 66] on div "Spacing" at bounding box center [40, 66] width 75 height 10
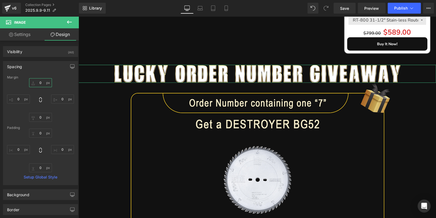
click at [43, 83] on input "0" at bounding box center [40, 82] width 23 height 9
type input "20"
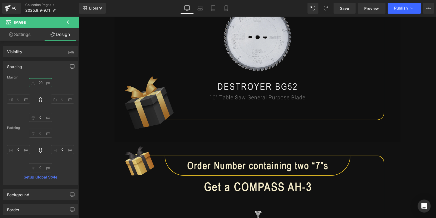
scroll to position [1067, 0]
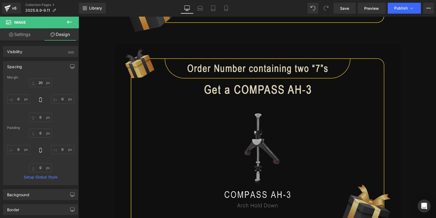
click at [201, 97] on img at bounding box center [257, 146] width 286 height 205
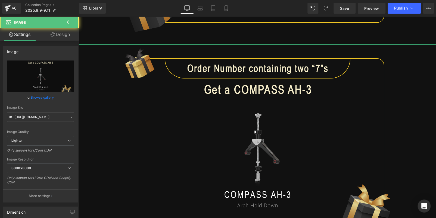
click at [61, 37] on link "Design" at bounding box center [60, 34] width 39 height 12
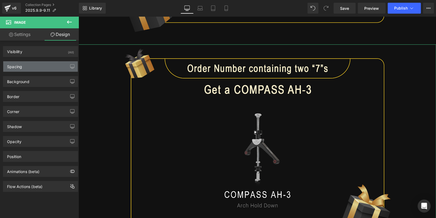
click at [28, 68] on div "Spacing" at bounding box center [40, 66] width 75 height 10
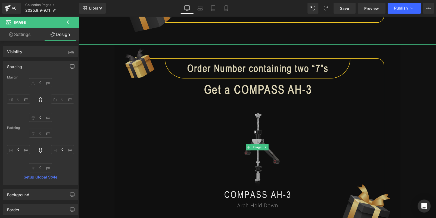
scroll to position [1230, 0]
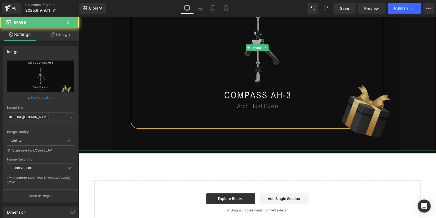
scroll to position [1149, 0]
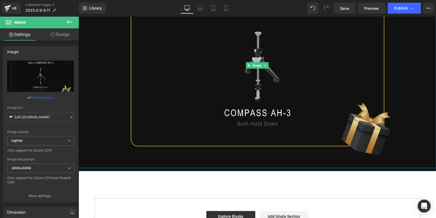
click at [264, 64] on icon at bounding box center [265, 65] width 3 height 3
click at [261, 64] on icon at bounding box center [262, 65] width 3 height 3
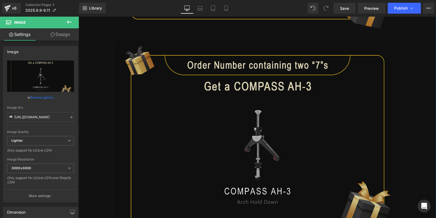
scroll to position [1277, 0]
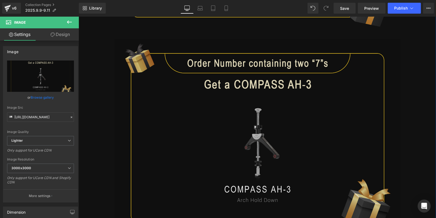
drag, startPoint x: 206, startPoint y: 127, endPoint x: 198, endPoint y: 126, distance: 8.5
click at [206, 127] on img at bounding box center [257, 141] width 286 height 205
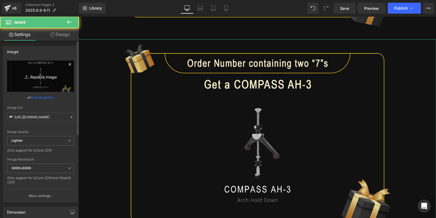
click at [59, 83] on link "Replace Image" at bounding box center [40, 75] width 67 height 31
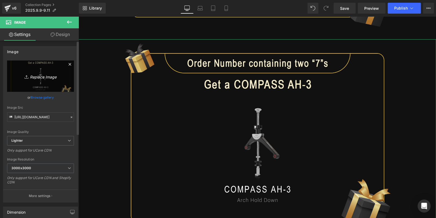
type input "C:\fakepath\edm_07.jpg"
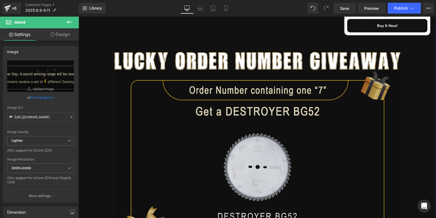
scroll to position [788, 0]
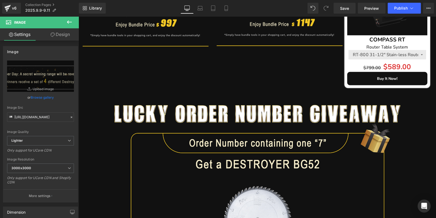
click at [71, 21] on icon at bounding box center [69, 22] width 7 height 7
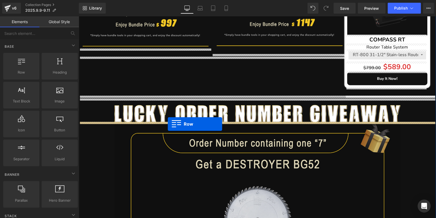
drag, startPoint x: 113, startPoint y: 89, endPoint x: 168, endPoint y: 124, distance: 64.8
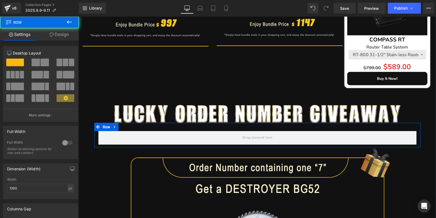
click at [165, 129] on div "Row" at bounding box center [257, 135] width 326 height 24
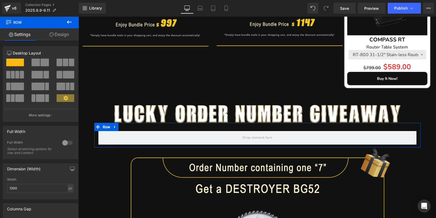
drag, startPoint x: 42, startPoint y: 61, endPoint x: 15, endPoint y: 74, distance: 30.3
click at [42, 61] on span at bounding box center [45, 62] width 8 height 8
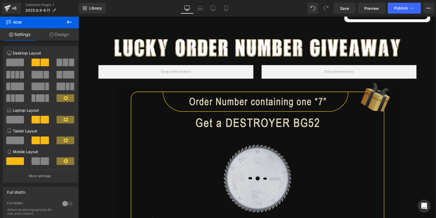
scroll to position [842, 0]
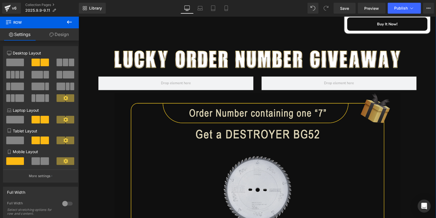
click at [220, 146] on img at bounding box center [257, 193] width 286 height 201
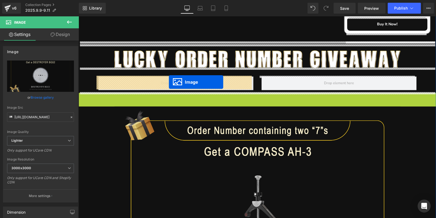
drag, startPoint x: 238, startPoint y: 192, endPoint x: 169, endPoint y: 82, distance: 130.5
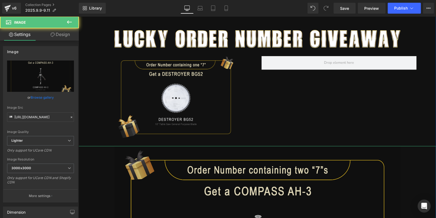
scroll to position [897, 0]
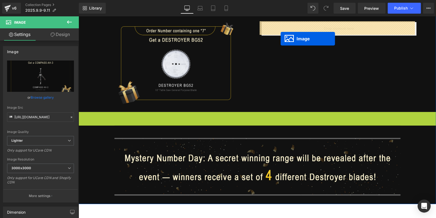
drag, startPoint x: 274, startPoint y: 48, endPoint x: 281, endPoint y: 39, distance: 12.1
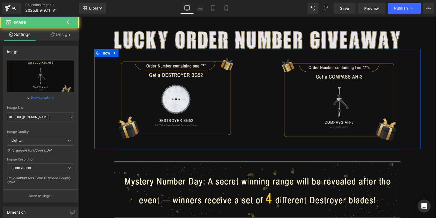
scroll to position [815, 0]
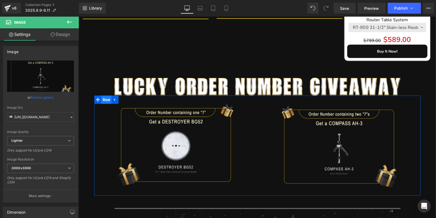
click at [108, 98] on span "Row" at bounding box center [106, 99] width 10 height 8
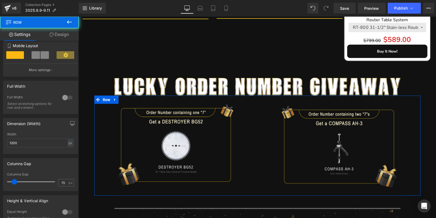
scroll to position [109, 0]
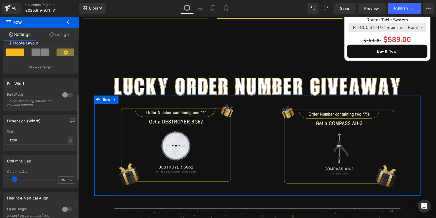
click at [68, 142] on div "px" at bounding box center [70, 139] width 5 height 7
drag, startPoint x: 67, startPoint y: 149, endPoint x: 64, endPoint y: 149, distance: 3.3
click at [67, 149] on li "%" at bounding box center [70, 148] width 7 height 8
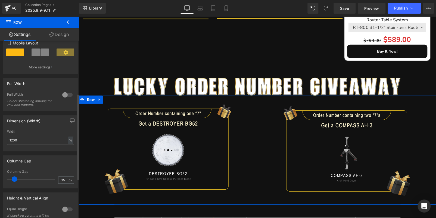
click at [64, 94] on div at bounding box center [67, 94] width 13 height 9
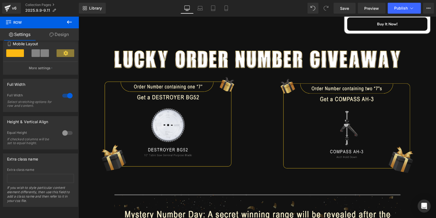
scroll to position [679, 0]
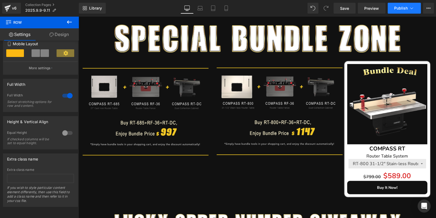
click at [403, 8] on span "Publish" at bounding box center [401, 8] width 14 height 4
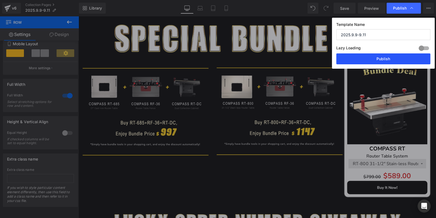
click at [397, 58] on button "Publish" at bounding box center [383, 58] width 94 height 11
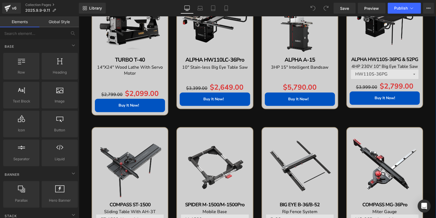
scroll to position [653, 0]
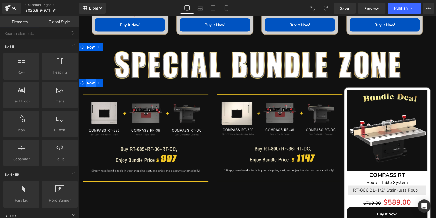
click at [87, 83] on span "Row" at bounding box center [91, 83] width 10 height 8
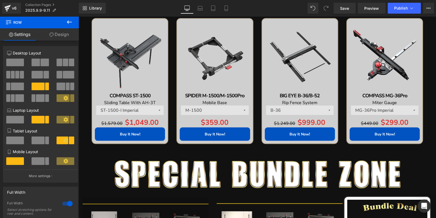
scroll to position [707, 0]
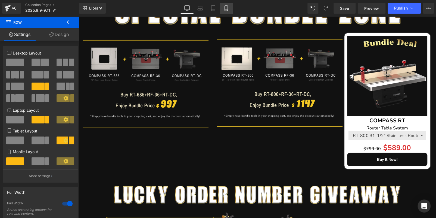
click at [225, 8] on icon at bounding box center [226, 7] width 5 height 5
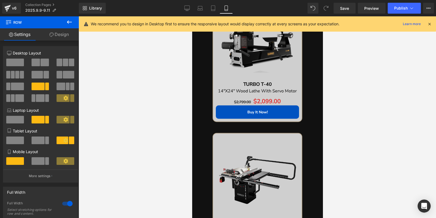
scroll to position [1775, 0]
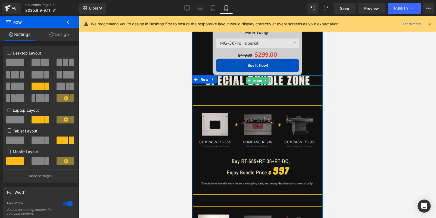
drag, startPoint x: 366, startPoint y: 101, endPoint x: 198, endPoint y: 84, distance: 169.2
click at [233, 76] on img at bounding box center [257, 80] width 104 height 10
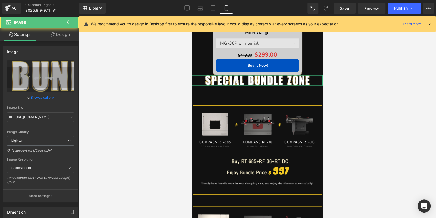
click at [51, 38] on link "Design" at bounding box center [60, 34] width 39 height 12
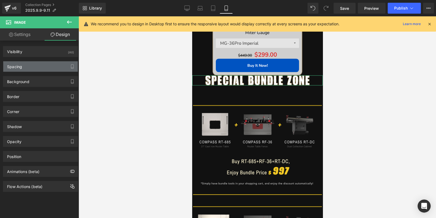
click at [33, 68] on div "Spacing" at bounding box center [40, 66] width 75 height 10
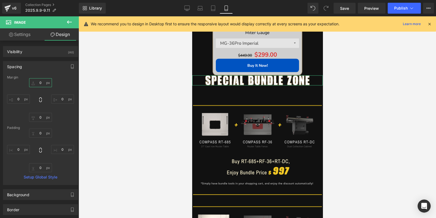
click at [38, 80] on input "0" at bounding box center [40, 82] width 23 height 9
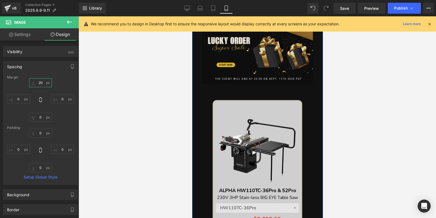
scroll to position [0, 0]
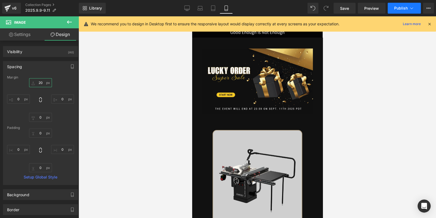
type input "20"
click at [398, 7] on span "Publish" at bounding box center [401, 8] width 14 height 4
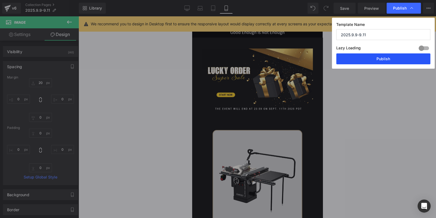
click at [380, 56] on button "Publish" at bounding box center [383, 58] width 94 height 11
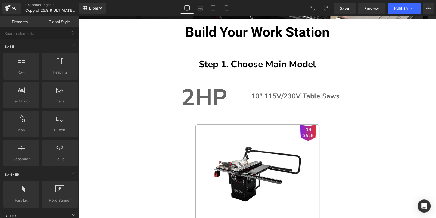
scroll to position [163, 0]
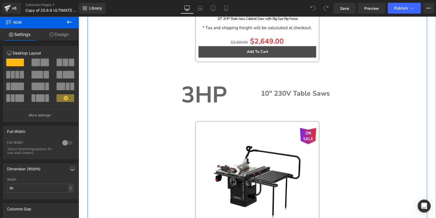
scroll to position [299, 0]
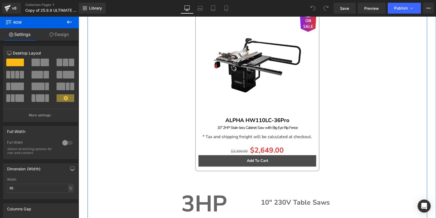
click at [291, 84] on img at bounding box center [257, 63] width 94 height 94
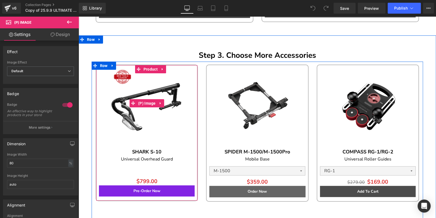
scroll to position [1169, 0]
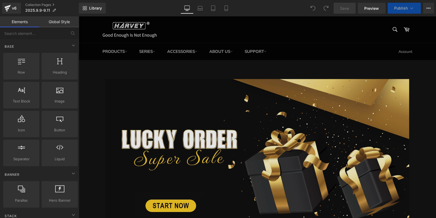
click at [279, 171] on img at bounding box center [258, 168] width 304 height 178
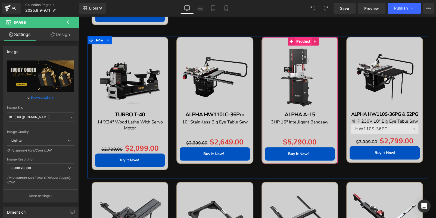
click at [296, 43] on span "Product" at bounding box center [303, 41] width 17 height 8
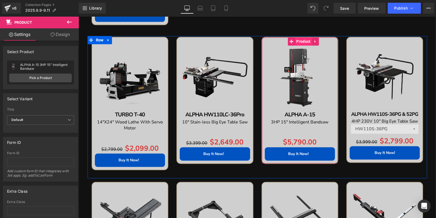
click at [300, 41] on span "Product" at bounding box center [303, 41] width 17 height 8
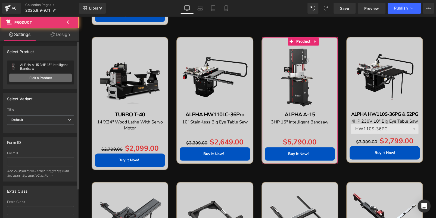
click at [49, 74] on link "Pick a Product" at bounding box center [40, 77] width 63 height 9
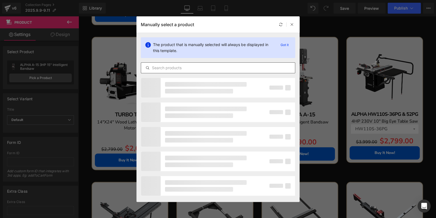
click at [196, 68] on input "text" at bounding box center [218, 67] width 154 height 7
paste input "GYRO AIR G-800Pro"
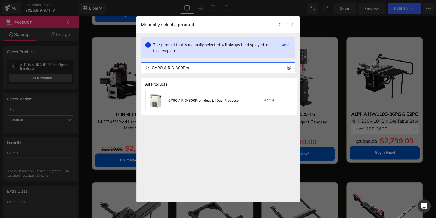
type input "GYRO AIR G-800Pro"
click at [220, 96] on div "GYRO AIR G-800Pro Industrial Dust Processor" at bounding box center [192, 100] width 95 height 19
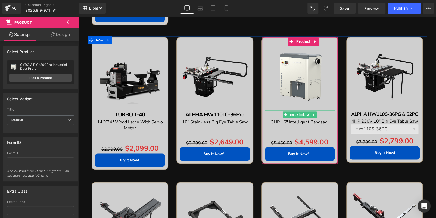
click at [325, 112] on p "ALPHA A-15" at bounding box center [300, 114] width 70 height 9
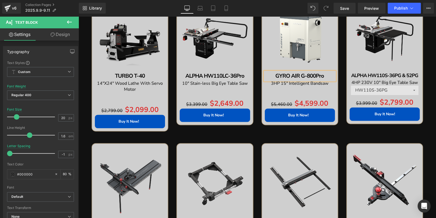
scroll to position [435, 0]
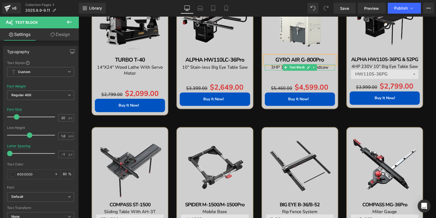
click at [330, 67] on p "3HP 15" Intelligent Bandsaw" at bounding box center [300, 67] width 70 height 6
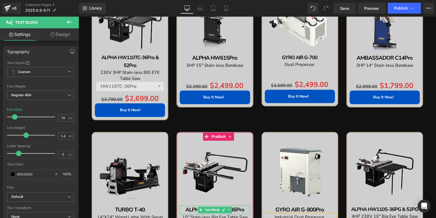
scroll to position [244, 0]
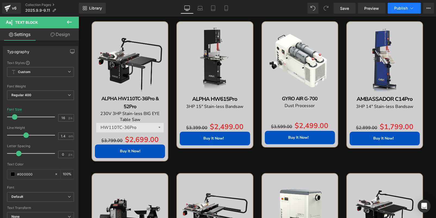
click at [399, 8] on span "Publish" at bounding box center [401, 8] width 14 height 4
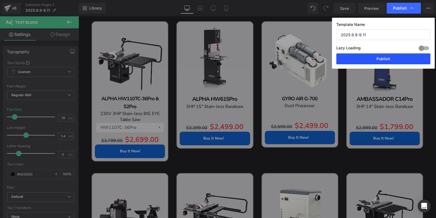
click at [393, 60] on button "Publish" at bounding box center [383, 58] width 94 height 11
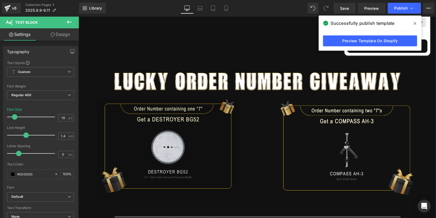
scroll to position [789, 0]
